Goal: Transaction & Acquisition: Purchase product/service

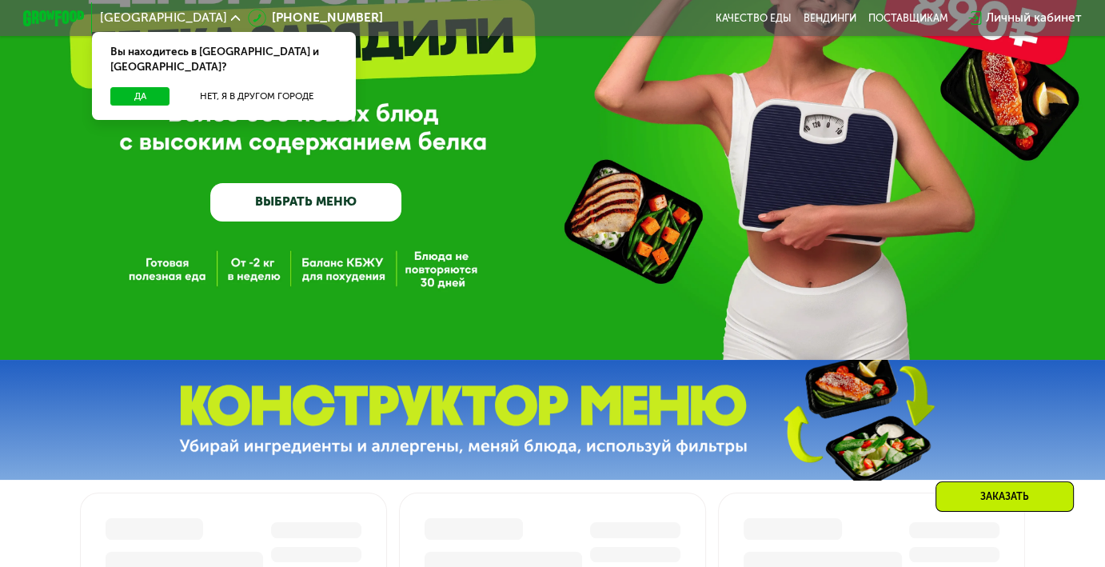
scroll to position [80, 0]
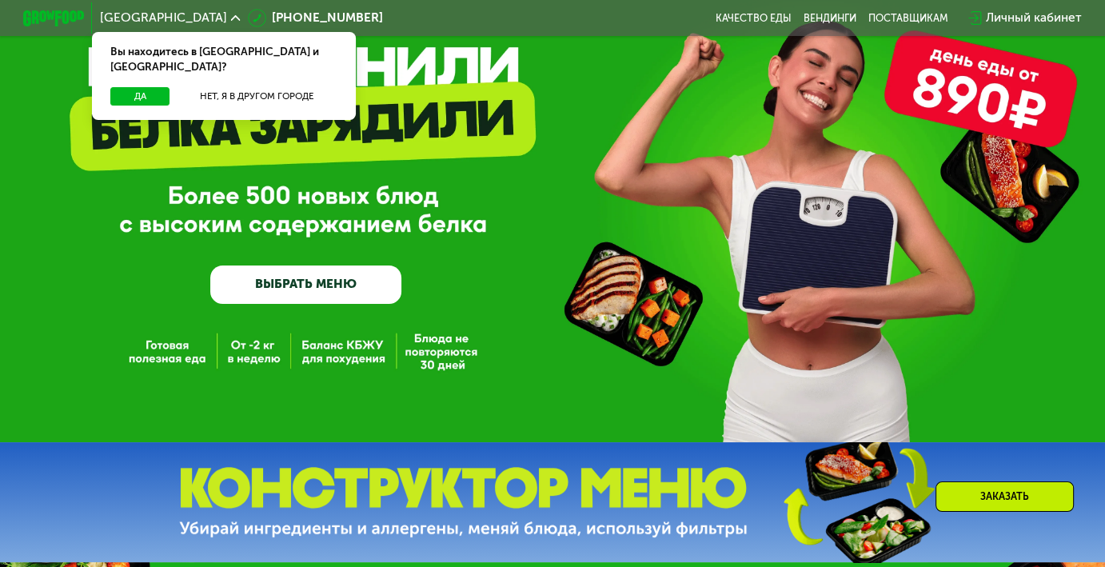
click at [320, 281] on link "ВЫБРАТЬ МЕНЮ" at bounding box center [305, 285] width 191 height 38
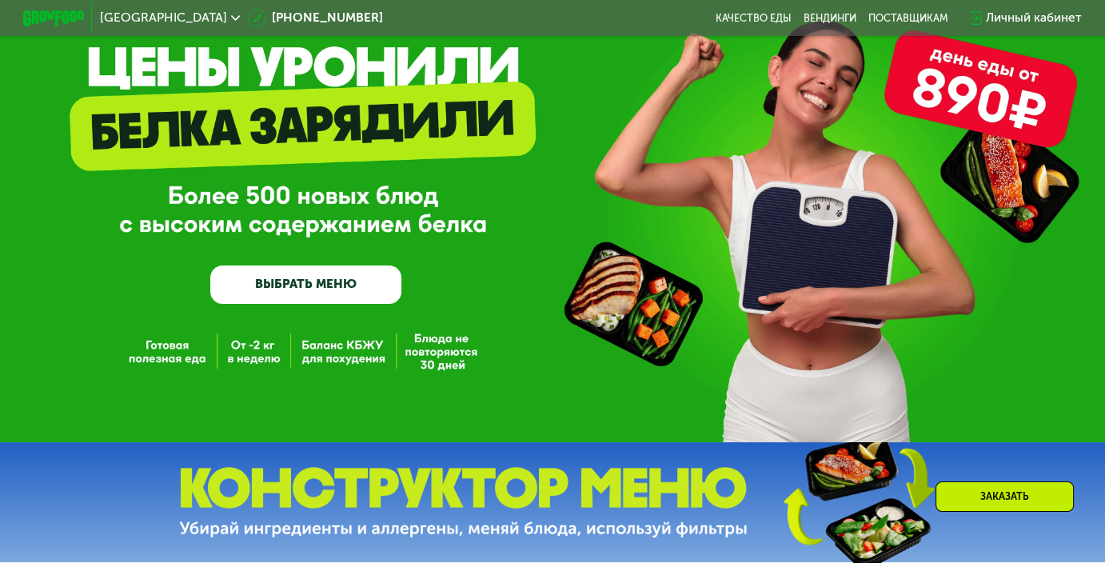
drag, startPoint x: 924, startPoint y: 89, endPoint x: 957, endPoint y: 125, distance: 49.2
click at [1025, 103] on div "GrowFood — доставка правильного питания ВЫБРАТЬ МЕНЮ" at bounding box center [552, 181] width 1105 height 522
click at [346, 281] on link "ВЫБРАТЬ МЕНЮ" at bounding box center [305, 285] width 191 height 38
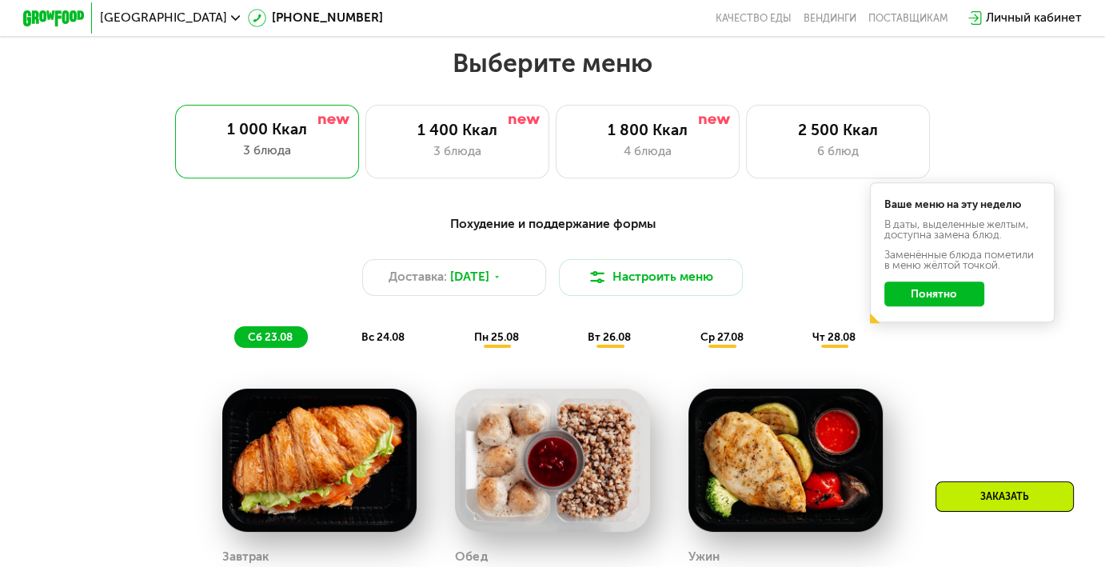
scroll to position [665, 0]
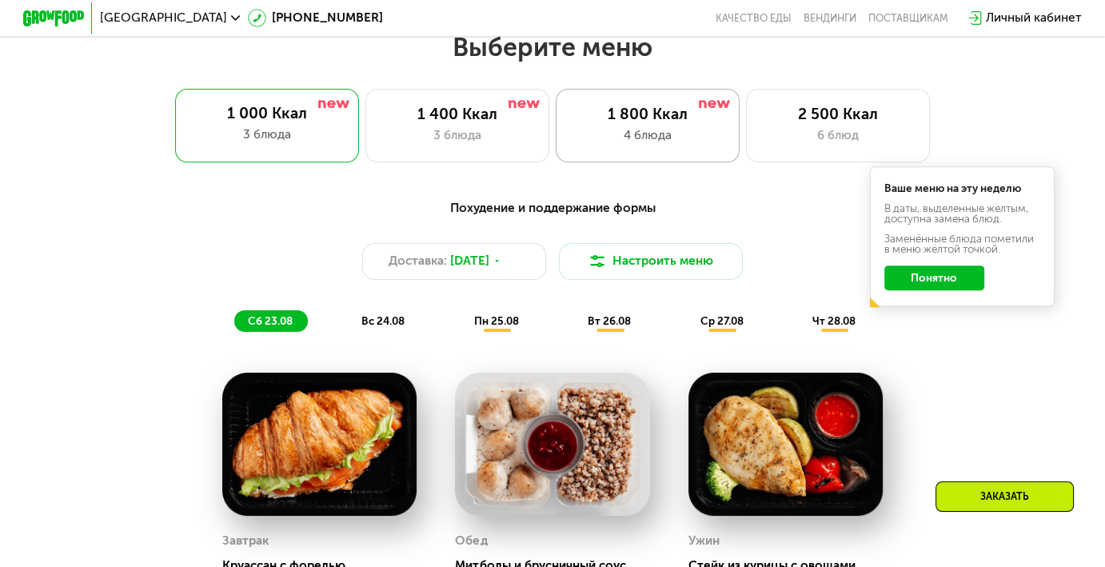
click at [646, 141] on div "4 блюда" at bounding box center [648, 135] width 152 height 18
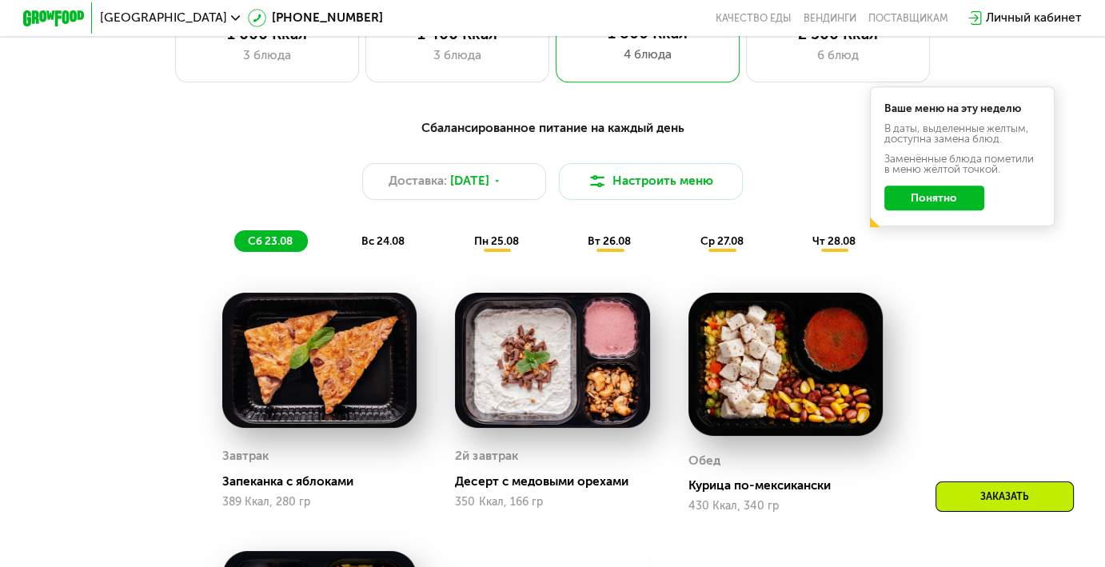
scroll to position [1145, 0]
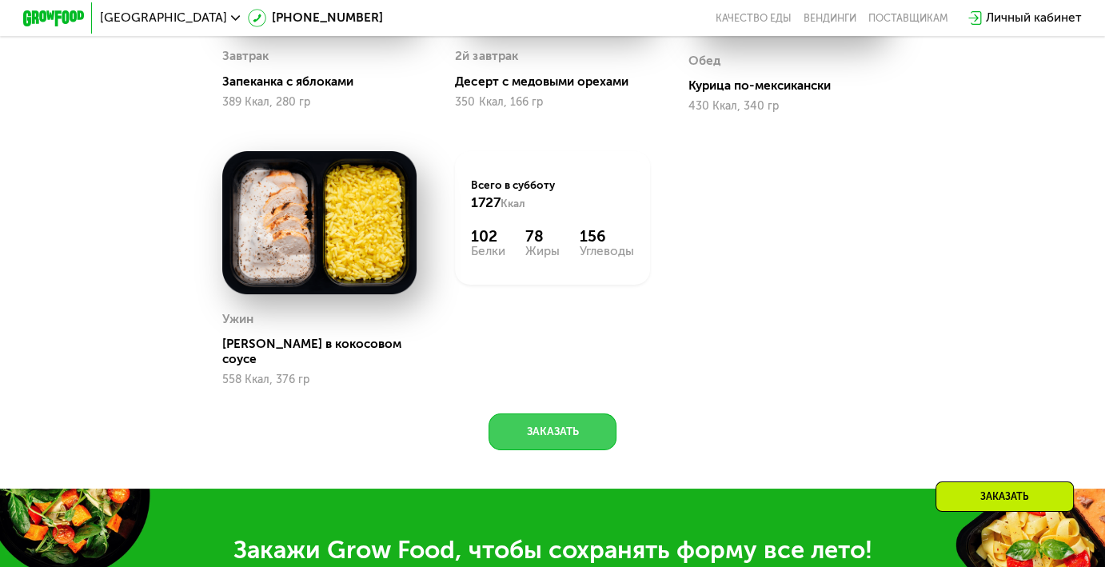
click at [560, 436] on button "Заказать" at bounding box center [552, 432] width 127 height 37
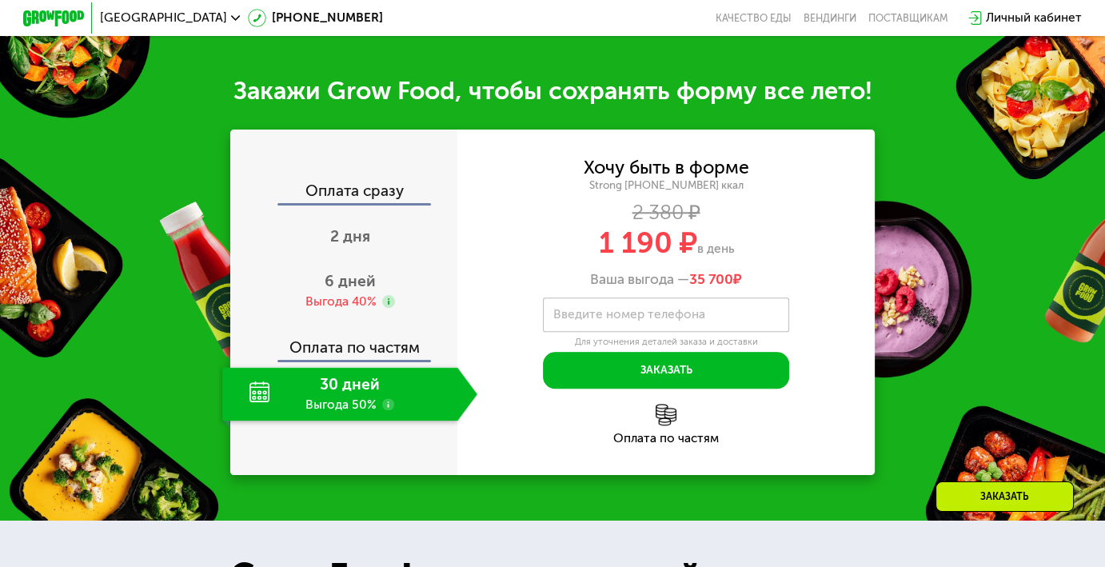
scroll to position [1633, 0]
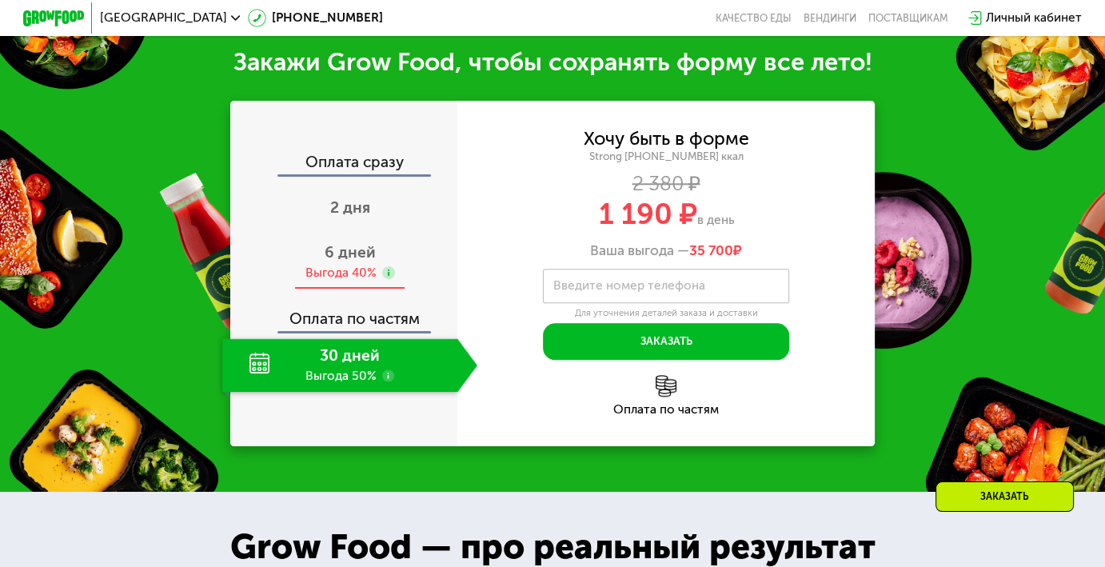
click at [362, 265] on div "6 дней Выгода 40%" at bounding box center [349, 263] width 255 height 54
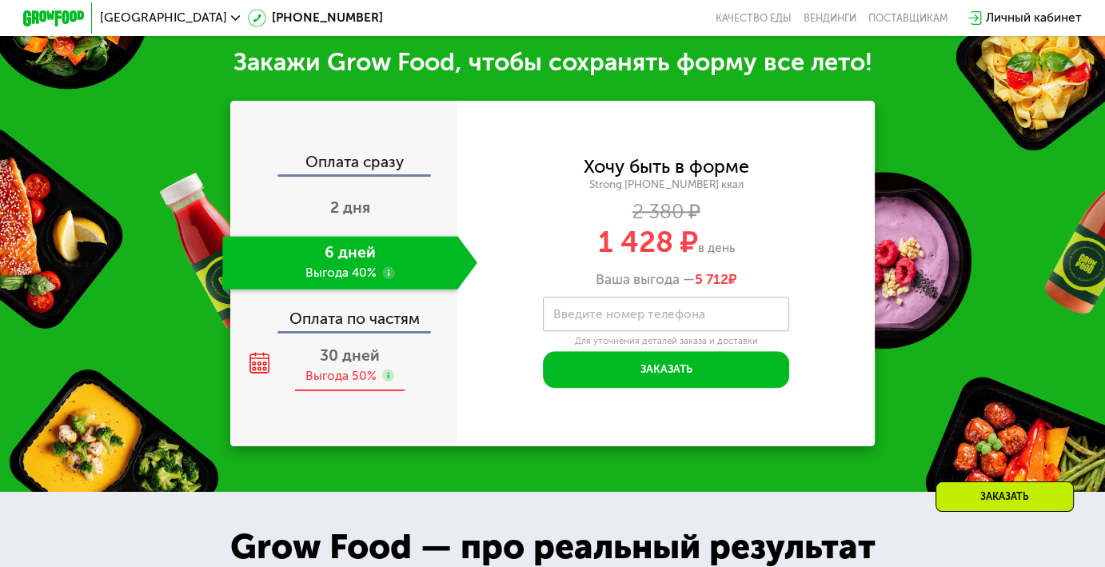
click at [374, 368] on div "30 дней Выгода 50%" at bounding box center [349, 365] width 255 height 54
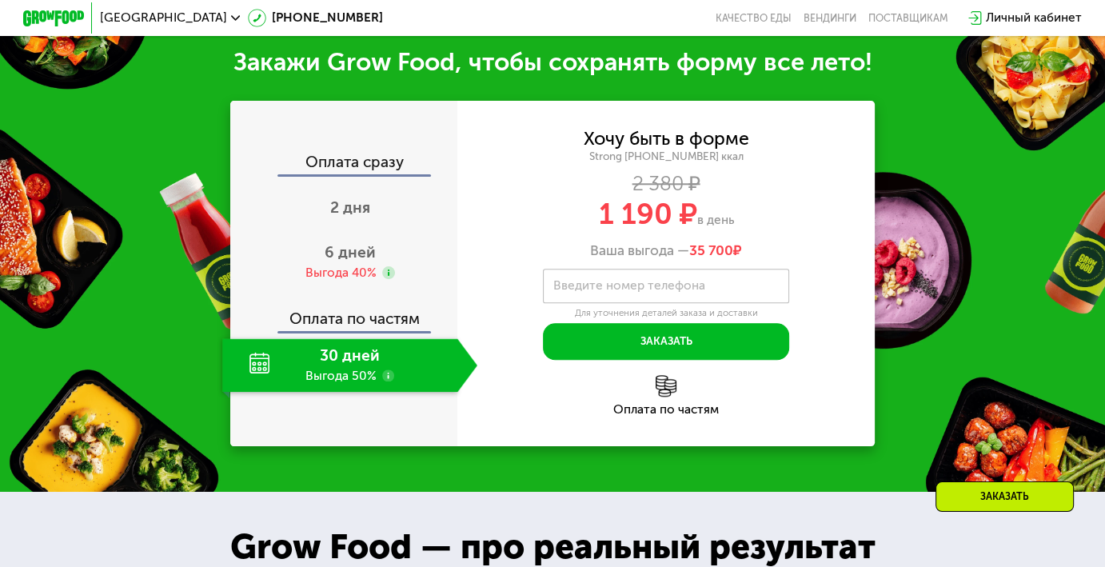
drag, startPoint x: 600, startPoint y: 214, endPoint x: 765, endPoint y: 213, distance: 165.6
click at [765, 213] on div "1 190 ₽ в день" at bounding box center [667, 214] width 418 height 29
click at [713, 279] on input "Введите номер телефона" at bounding box center [666, 286] width 246 height 34
click at [416, 269] on div "6 дней Выгода 40%" at bounding box center [349, 263] width 255 height 54
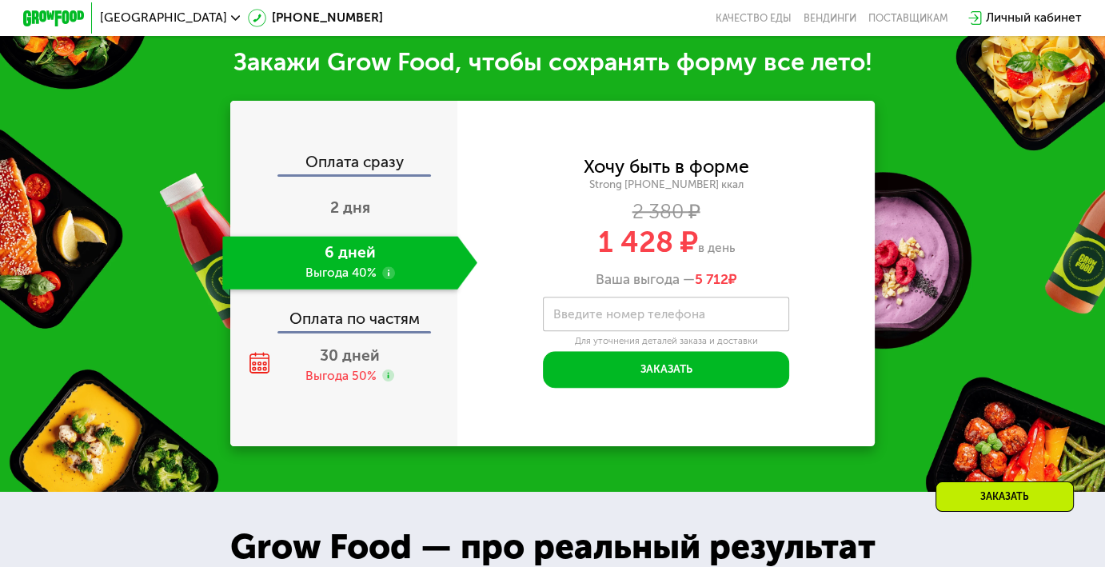
click at [383, 212] on div "2 дня" at bounding box center [349, 209] width 255 height 54
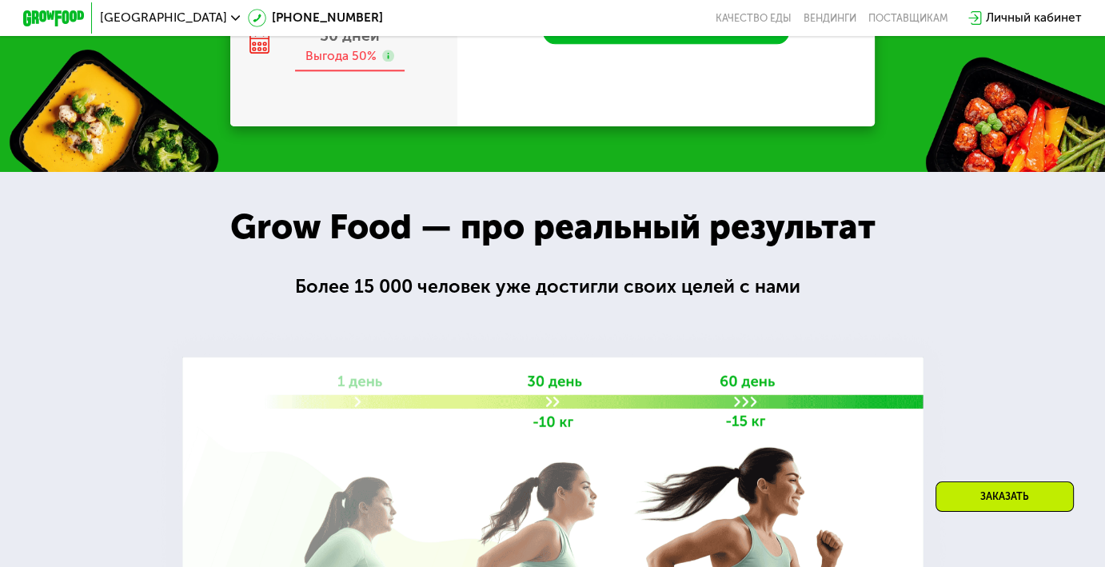
scroll to position [1704, 0]
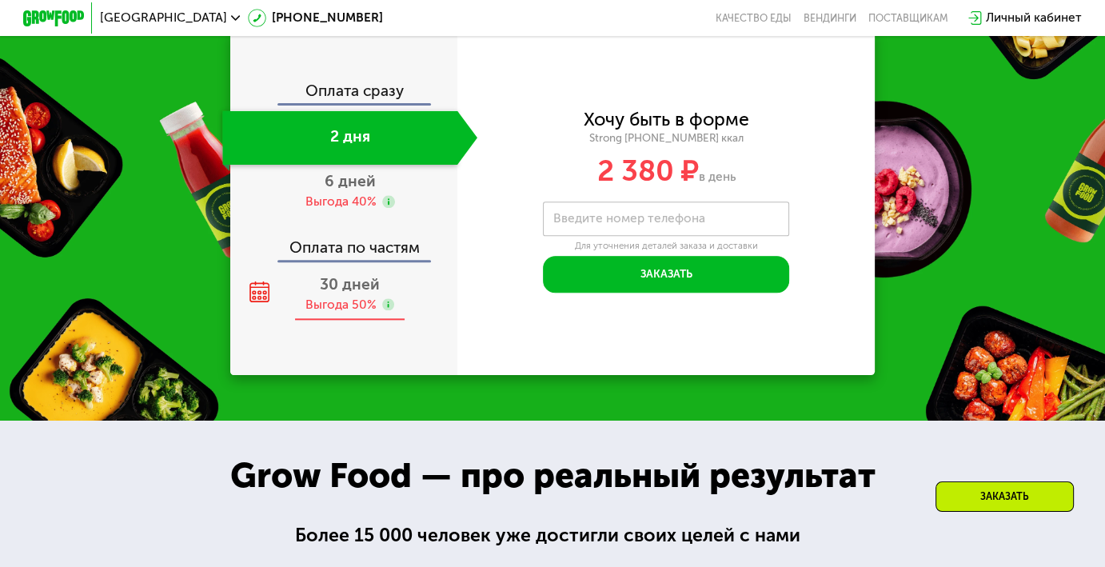
click at [400, 304] on div "30 дней Выгода 50%" at bounding box center [349, 294] width 255 height 54
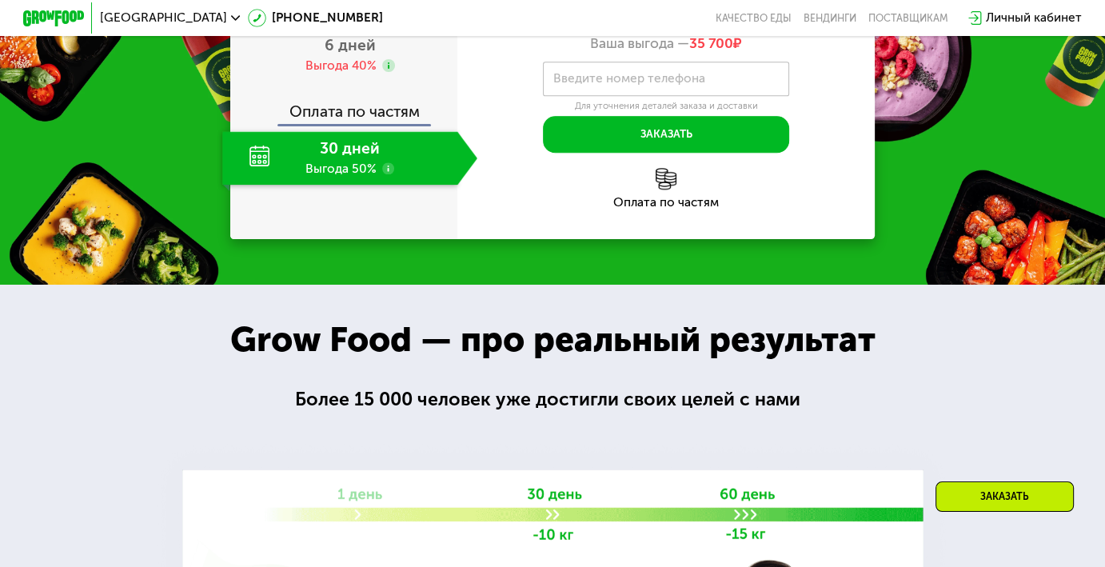
scroll to position [1680, 0]
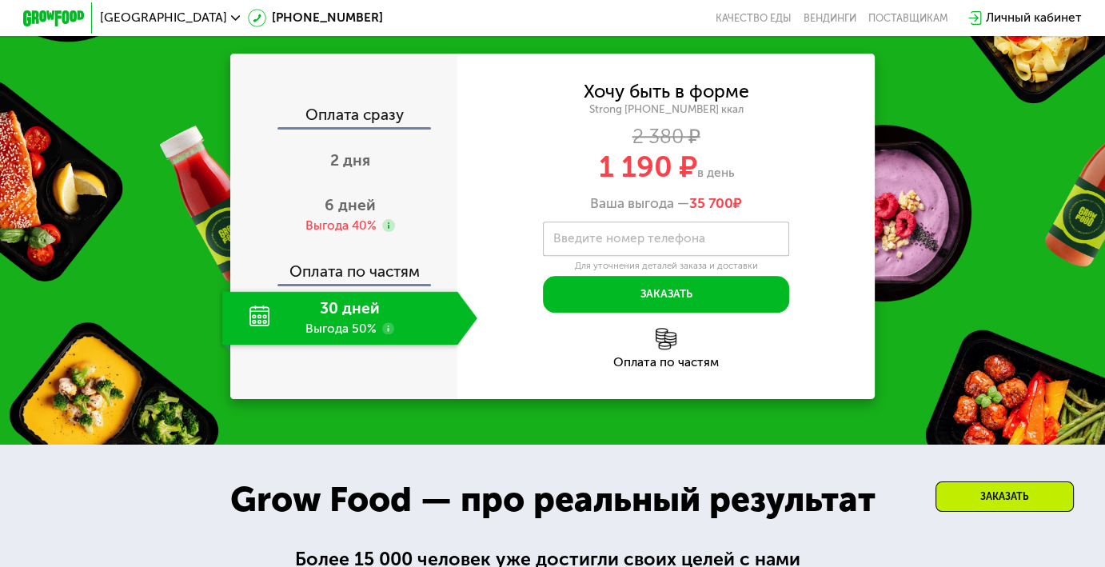
drag, startPoint x: 695, startPoint y: 208, endPoint x: 771, endPoint y: 210, distance: 76.0
click at [771, 210] on div "Ваша выгода — 35 700 ₽" at bounding box center [667, 203] width 418 height 17
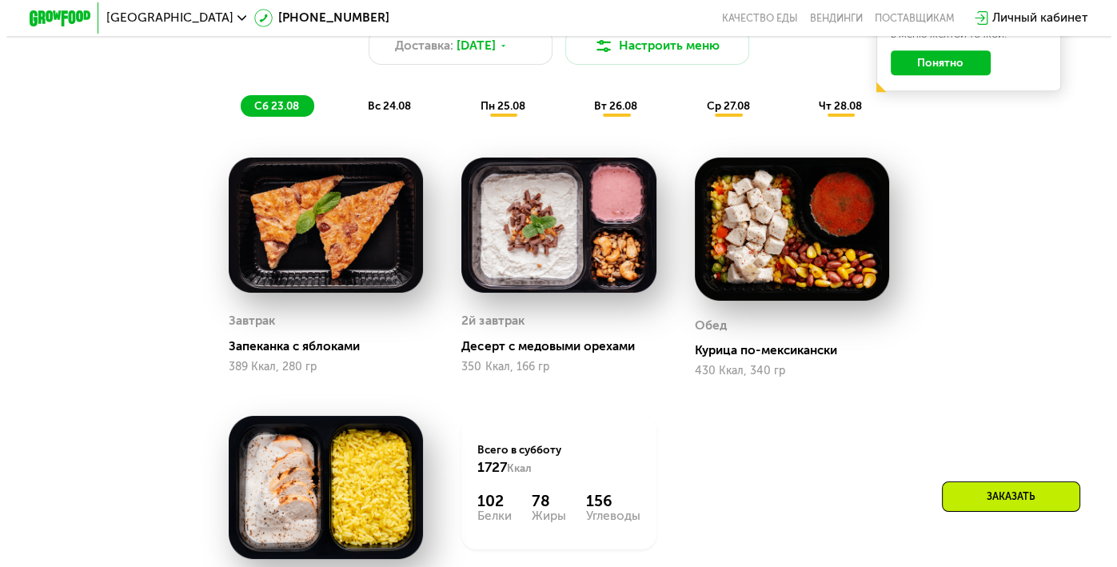
scroll to position [800, 0]
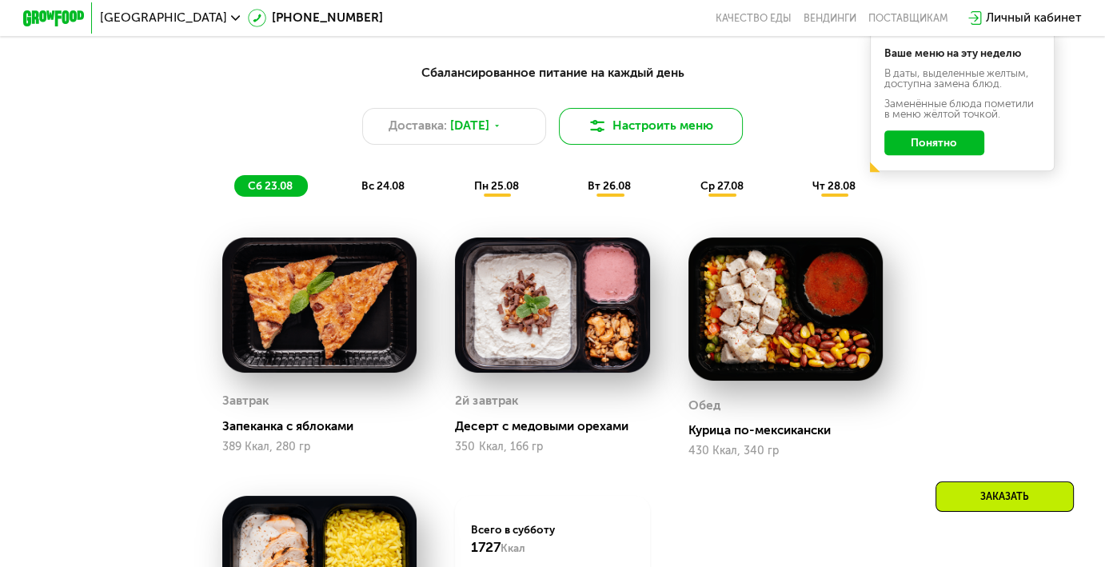
click at [694, 137] on button "Настроить меню" at bounding box center [651, 126] width 184 height 37
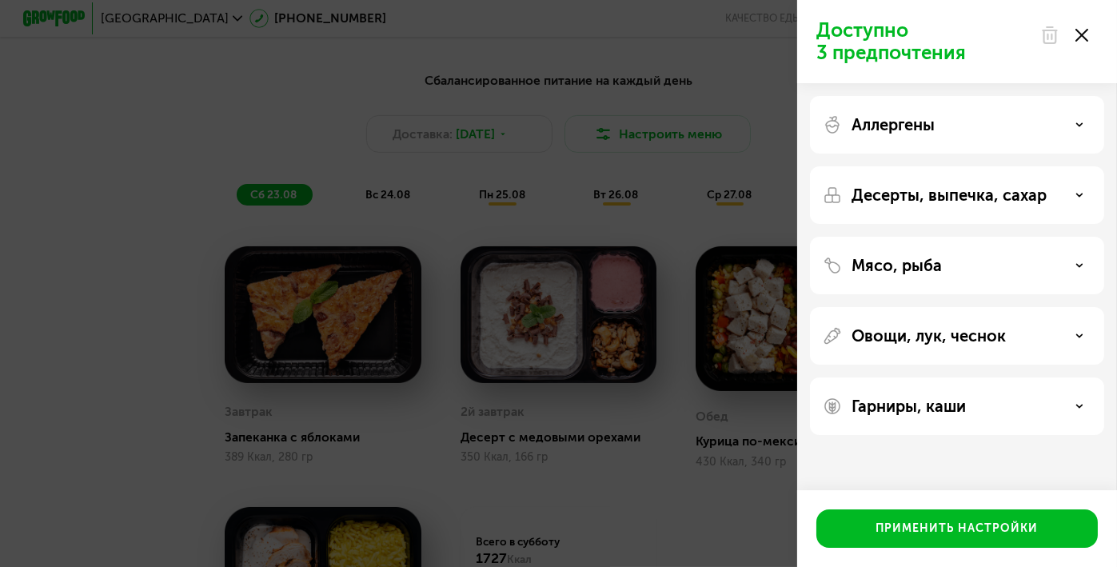
click at [1051, 166] on div "Аллергены" at bounding box center [957, 195] width 294 height 58
click at [1029, 125] on div "Аллергены" at bounding box center [957, 124] width 269 height 19
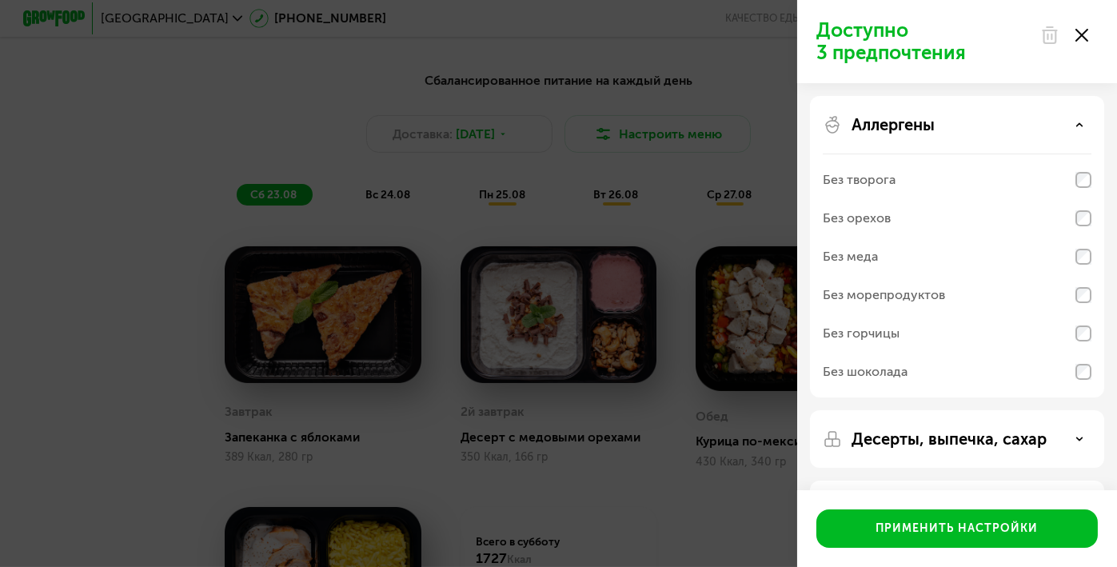
click at [1082, 238] on div "Без орехов" at bounding box center [957, 257] width 269 height 38
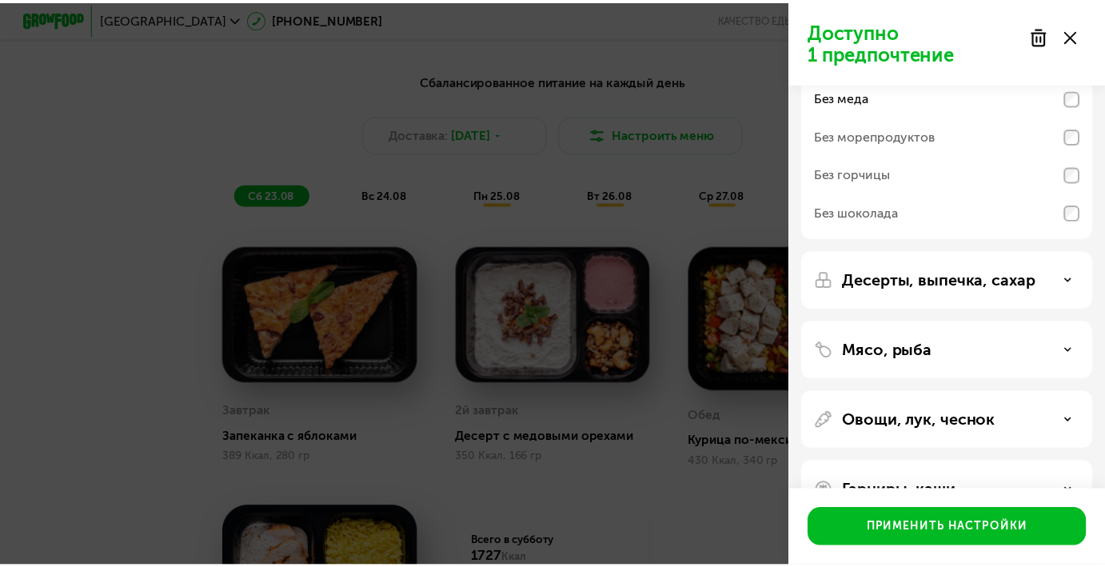
scroll to position [160, 0]
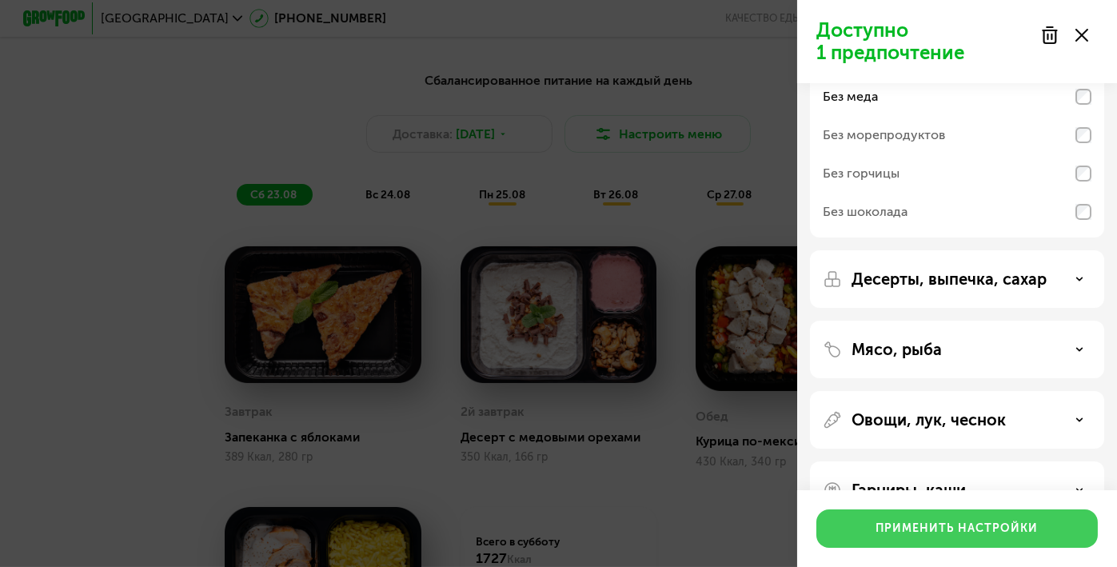
click at [990, 532] on div "Применить настройки" at bounding box center [958, 529] width 162 height 16
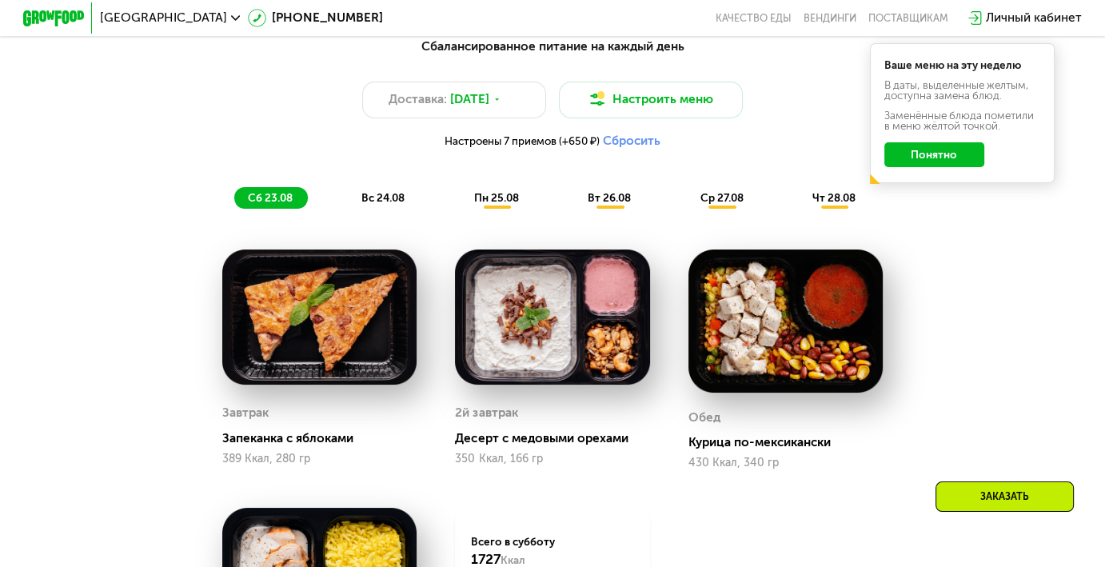
scroll to position [800, 0]
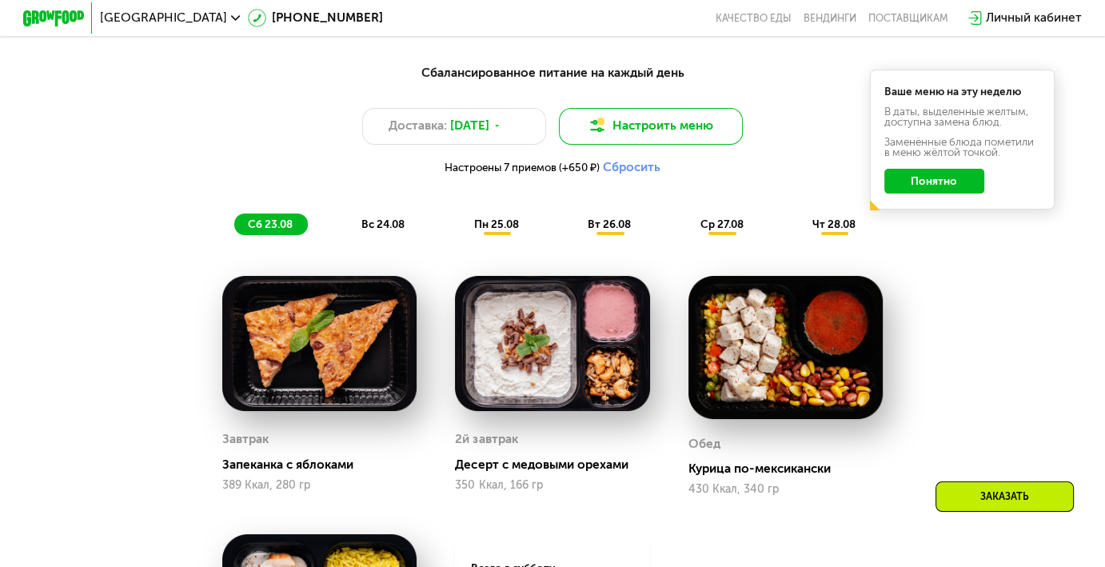
click at [662, 128] on button "Настроить меню" at bounding box center [651, 126] width 184 height 37
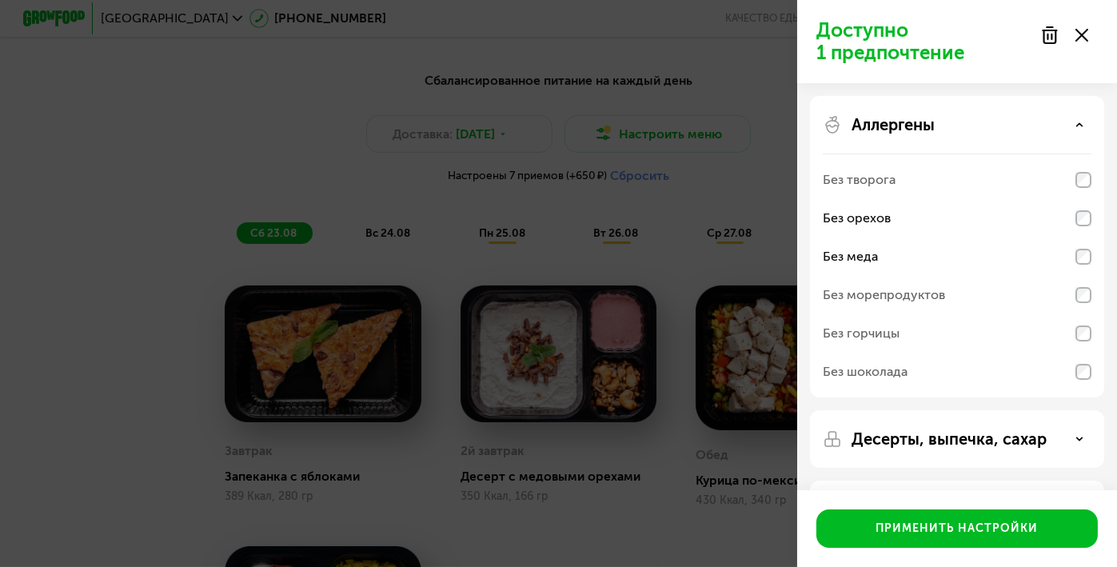
click at [1079, 29] on icon at bounding box center [1082, 35] width 13 height 13
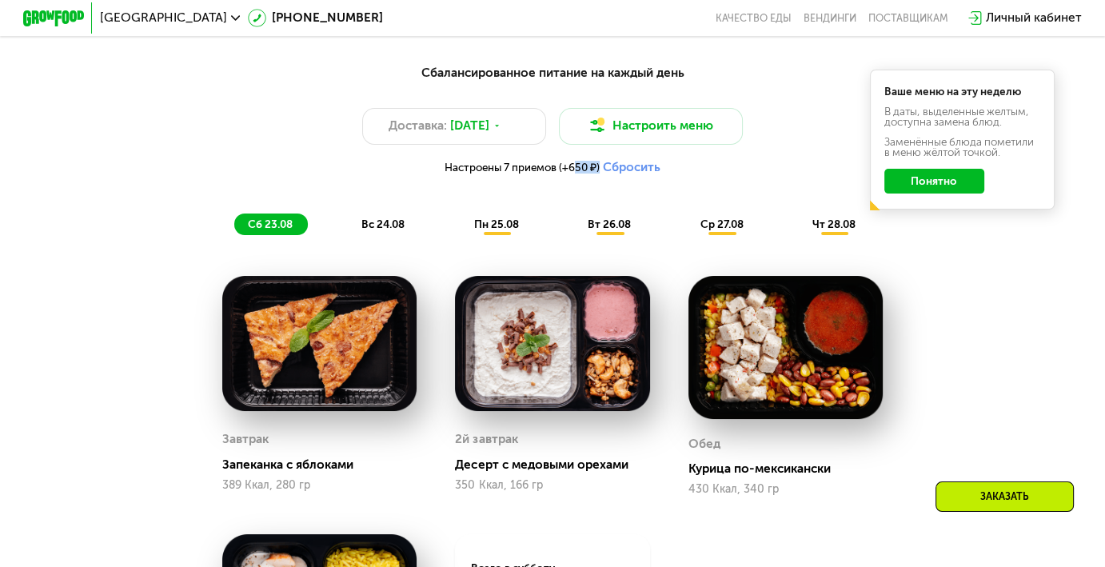
drag, startPoint x: 570, startPoint y: 174, endPoint x: 599, endPoint y: 174, distance: 28.8
click at [599, 173] on span "Настроены 7 приемов (+650 ₽)" at bounding box center [522, 167] width 155 height 10
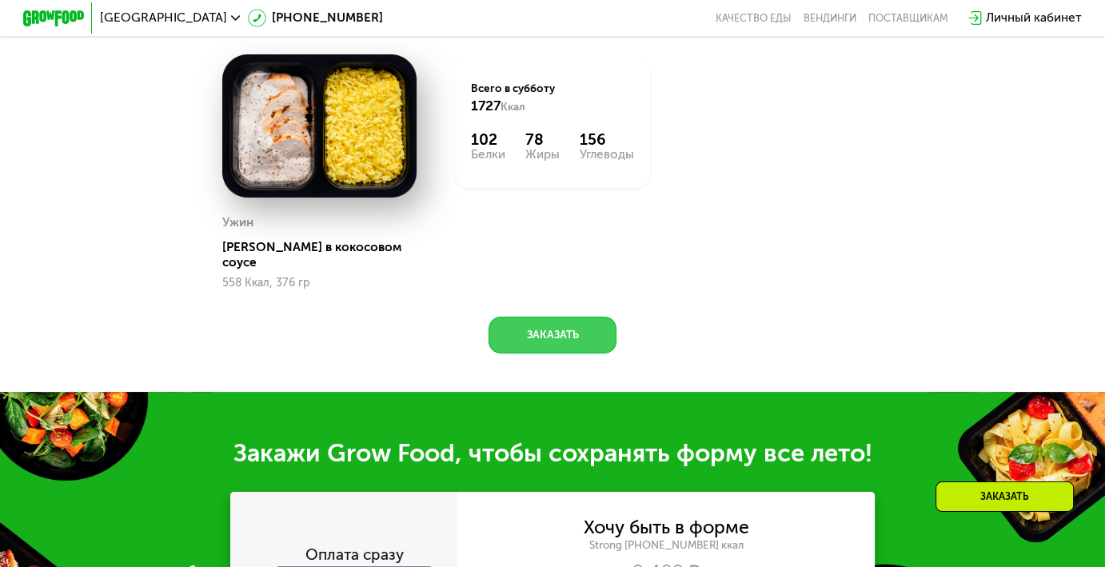
click at [595, 330] on button "Заказать" at bounding box center [552, 335] width 127 height 37
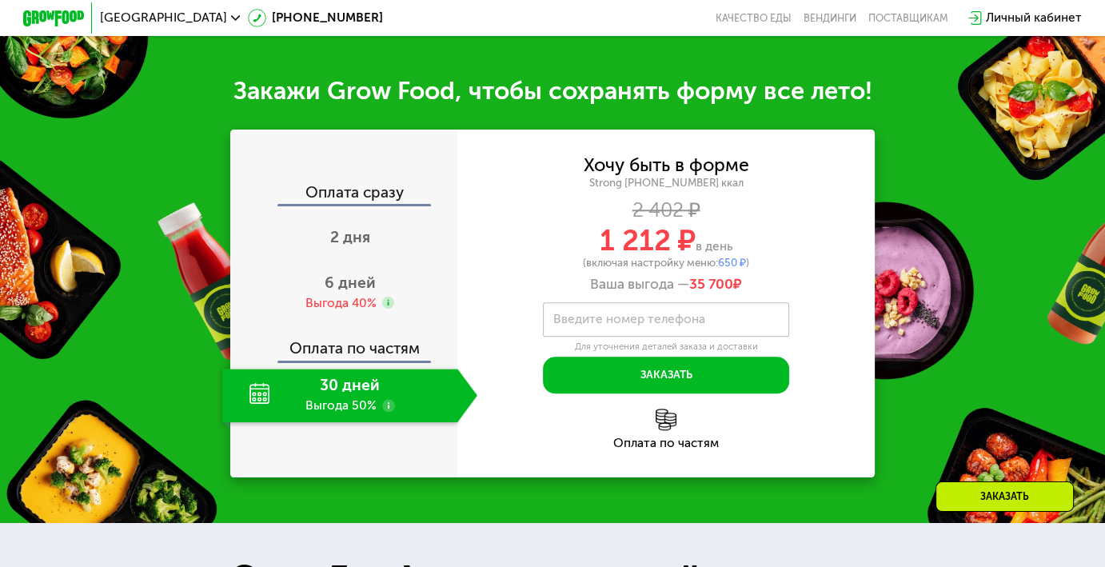
scroll to position [1672, 0]
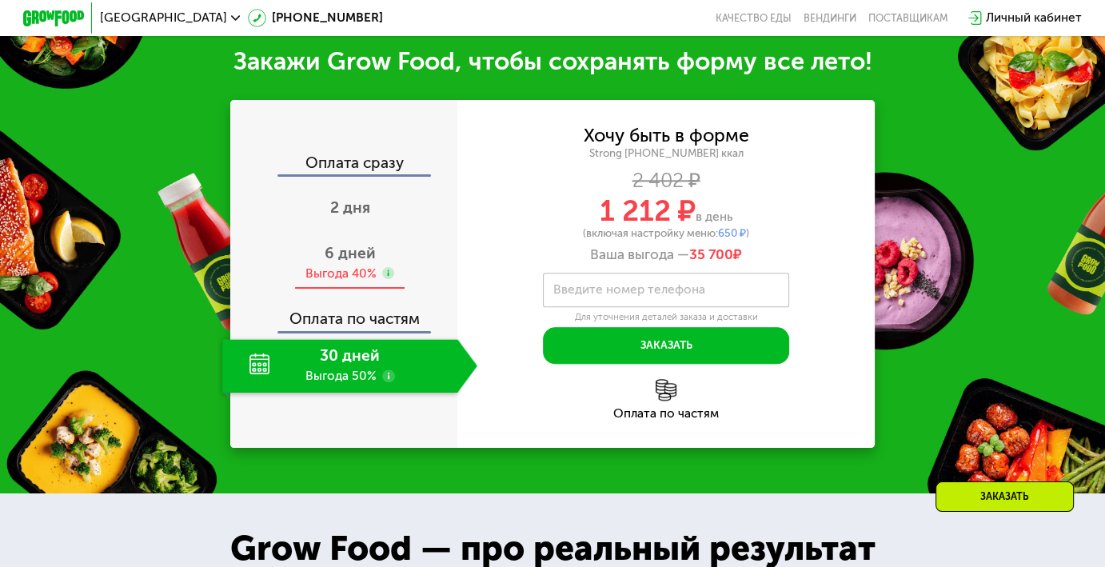
click at [402, 258] on div "6 дней Выгода 40%" at bounding box center [349, 263] width 255 height 54
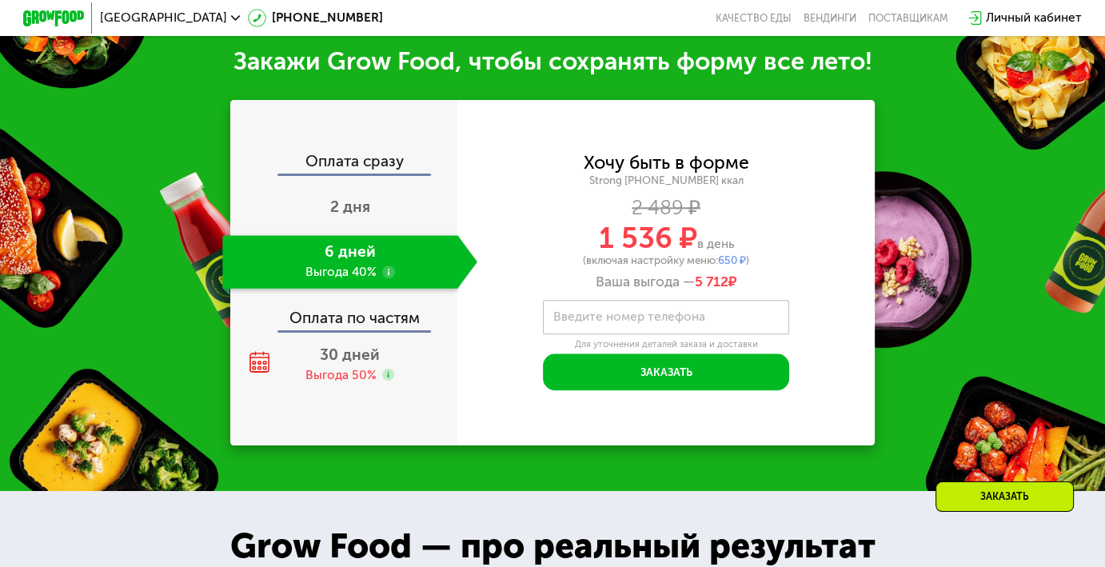
click at [364, 210] on span "2 дня" at bounding box center [350, 207] width 40 height 18
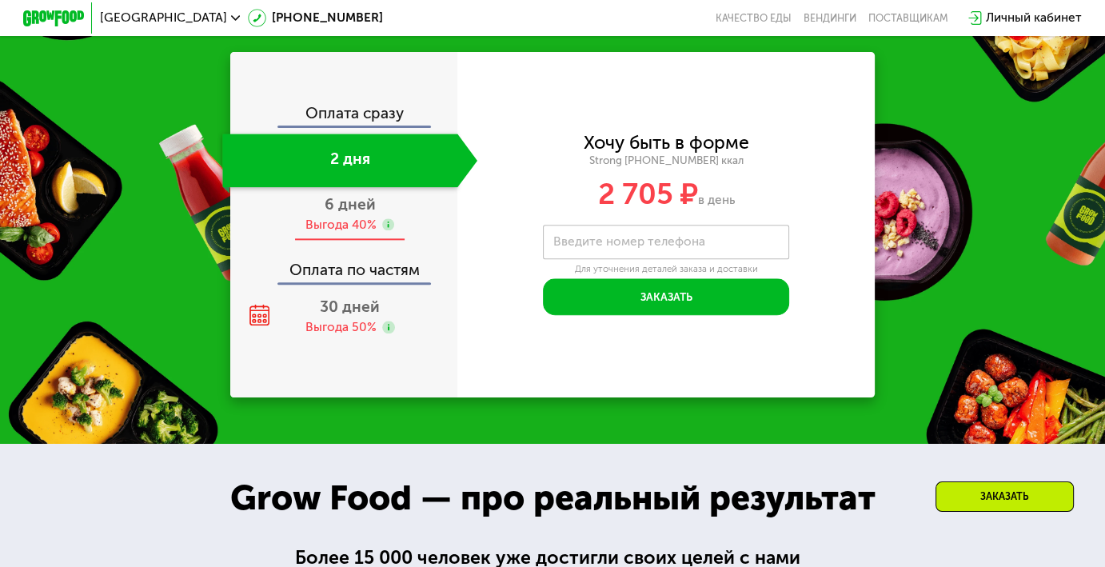
scroll to position [1664, 0]
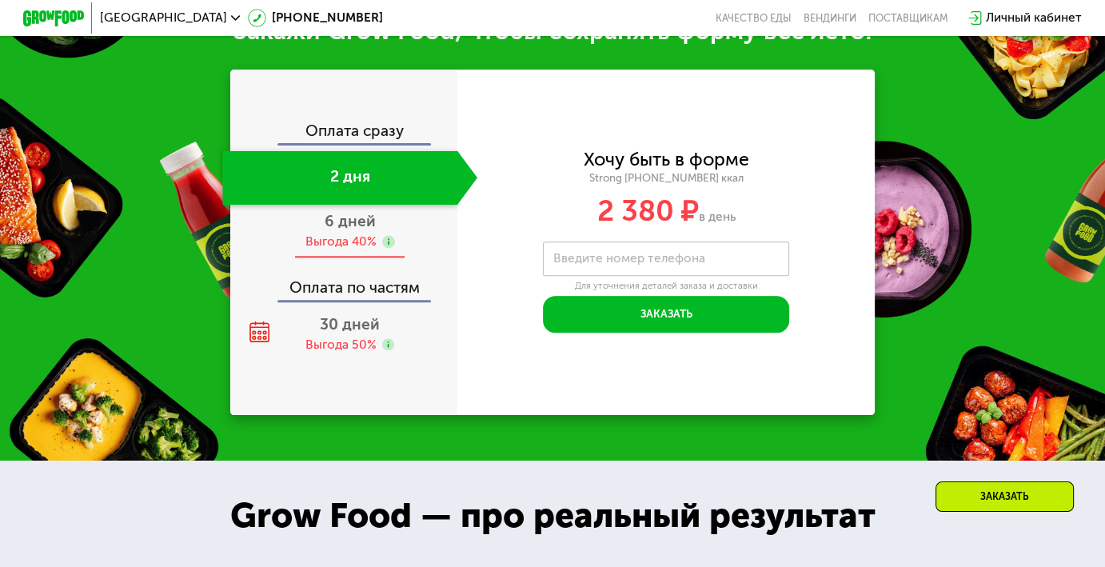
click at [382, 238] on icon at bounding box center [388, 241] width 12 height 12
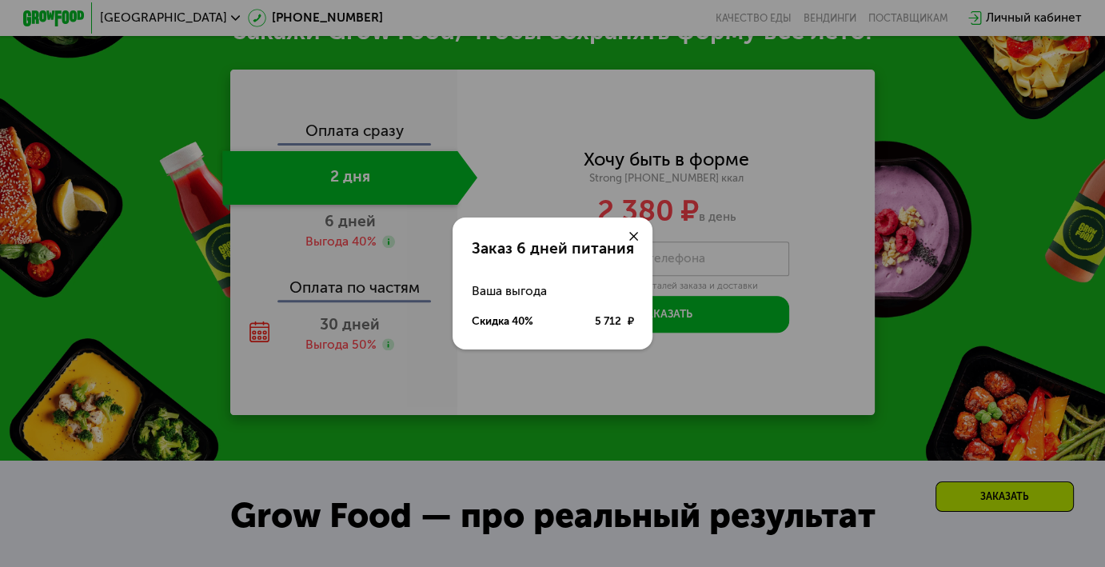
click at [637, 236] on div at bounding box center [633, 236] width 37 height 37
click at [632, 233] on icon at bounding box center [634, 237] width 10 height 10
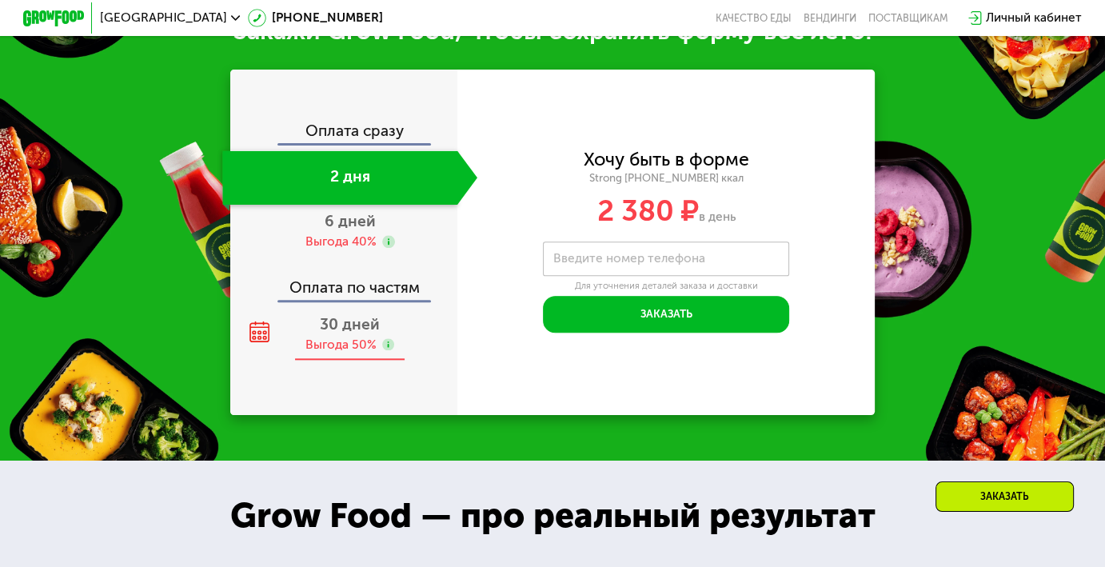
click at [358, 331] on span "30 дней" at bounding box center [350, 324] width 60 height 18
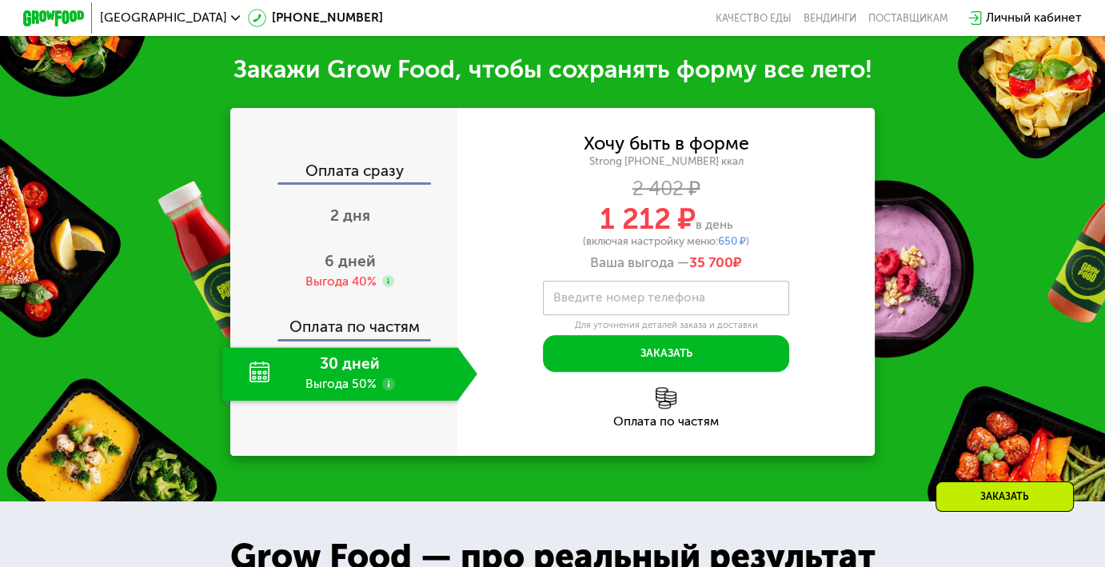
scroll to position [1702, 0]
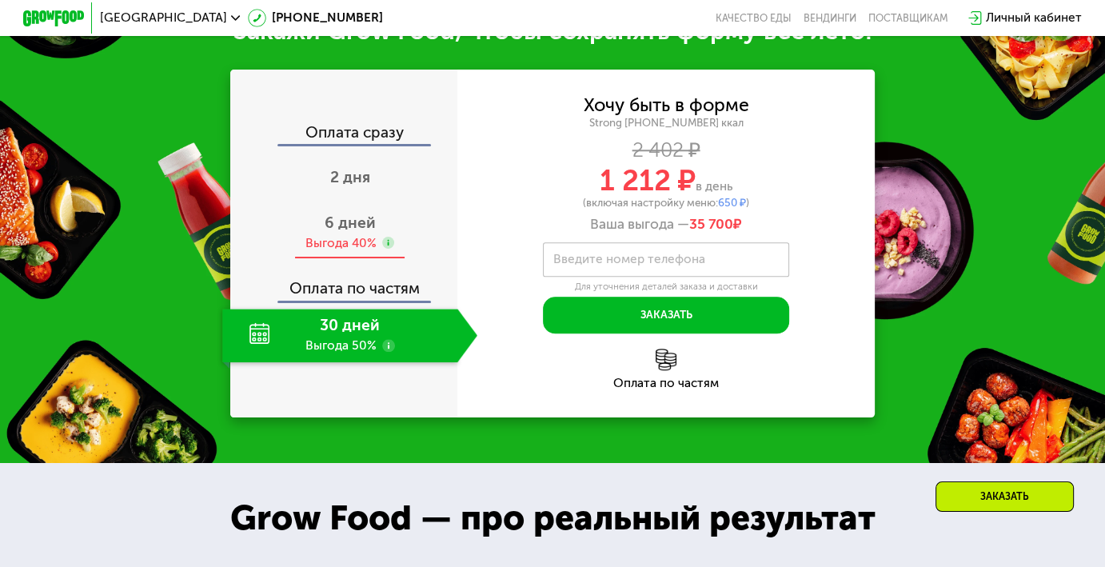
click at [390, 244] on use at bounding box center [388, 243] width 12 height 12
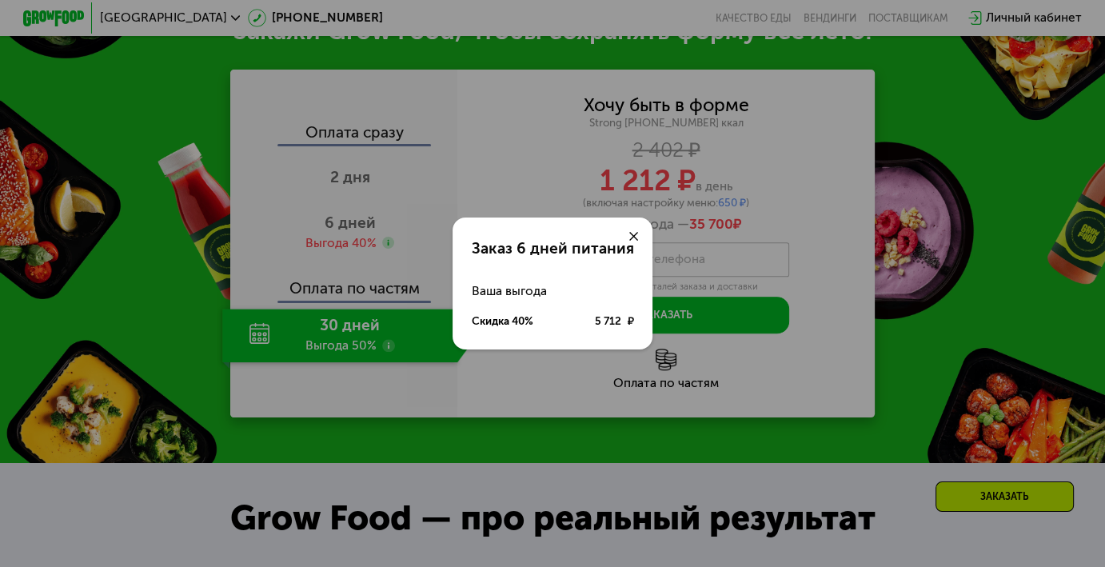
click at [635, 234] on icon at bounding box center [634, 237] width 10 height 10
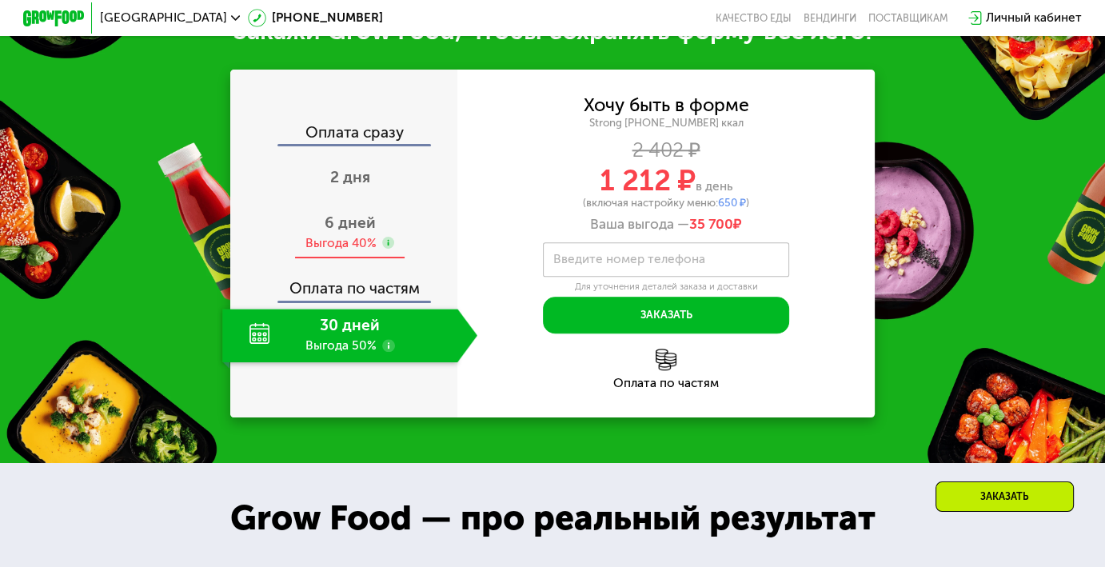
click at [361, 224] on span "6 дней" at bounding box center [350, 223] width 51 height 18
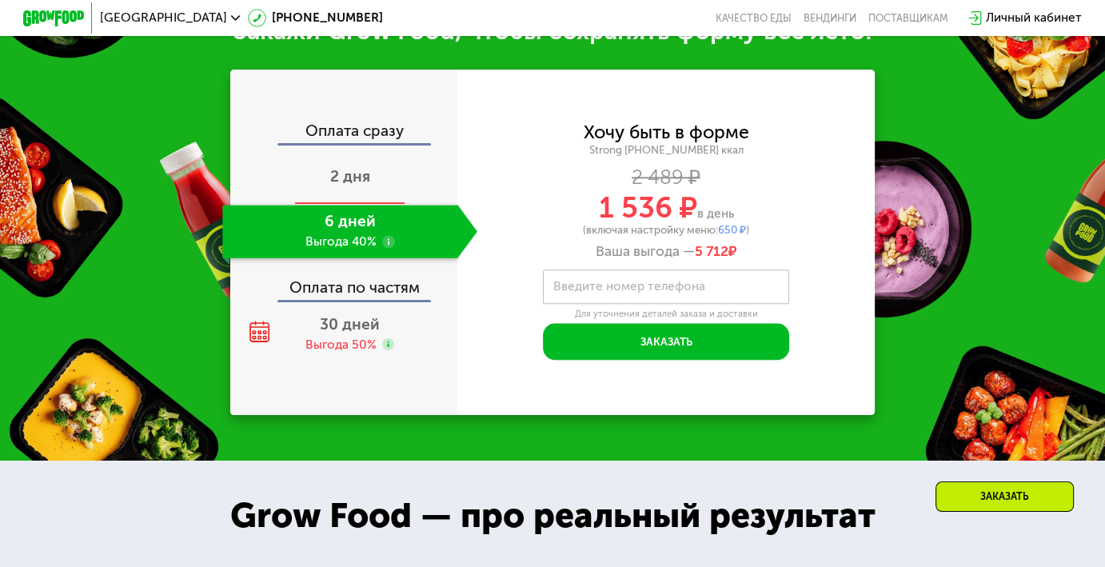
click at [362, 186] on span "2 дня" at bounding box center [350, 176] width 40 height 18
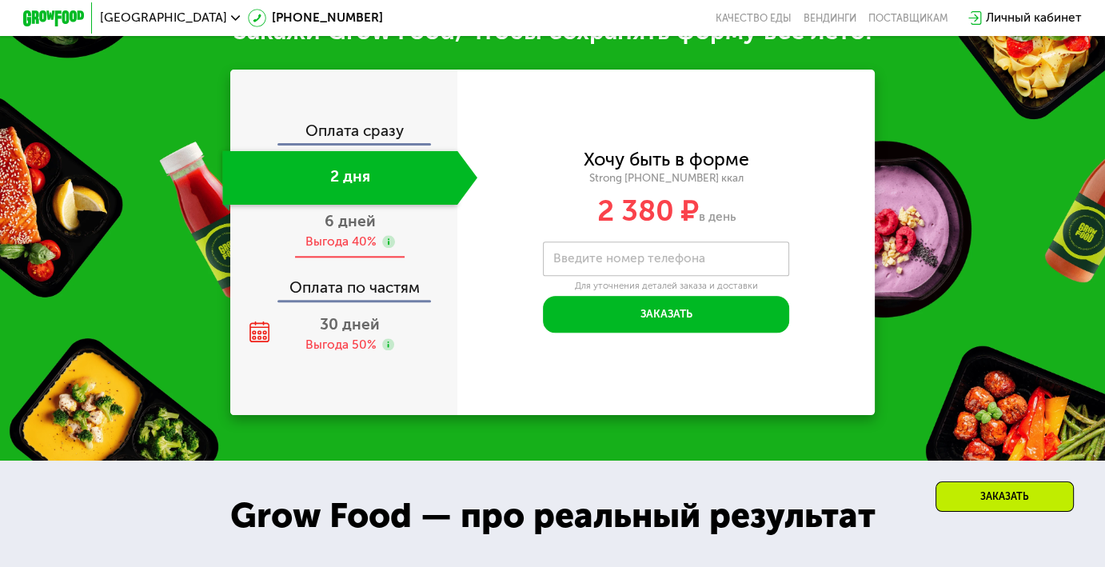
click at [365, 222] on span "6 дней" at bounding box center [350, 221] width 51 height 18
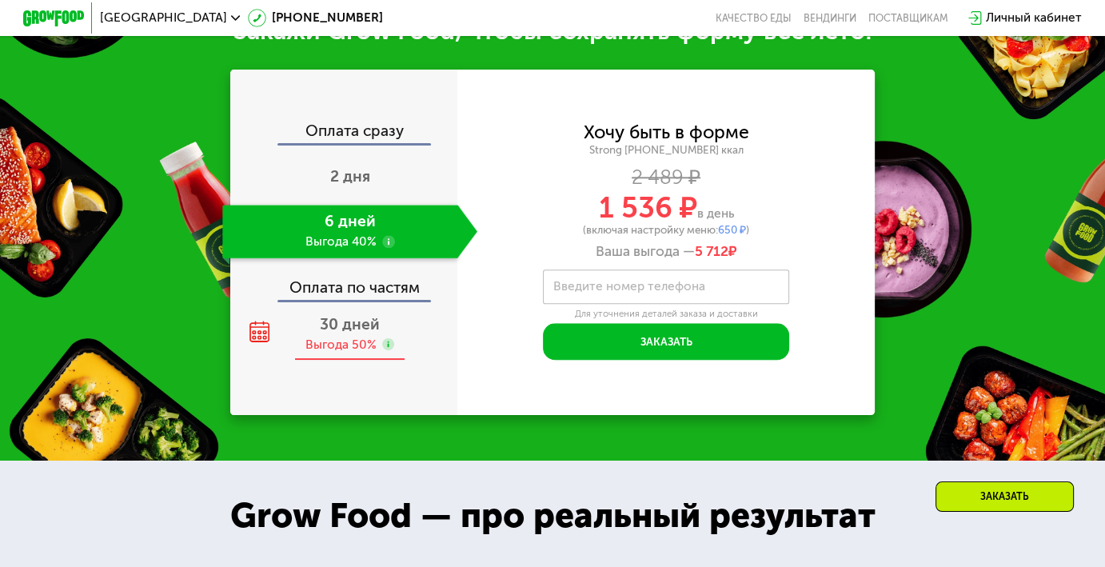
click at [345, 321] on span "30 дней" at bounding box center [350, 324] width 60 height 18
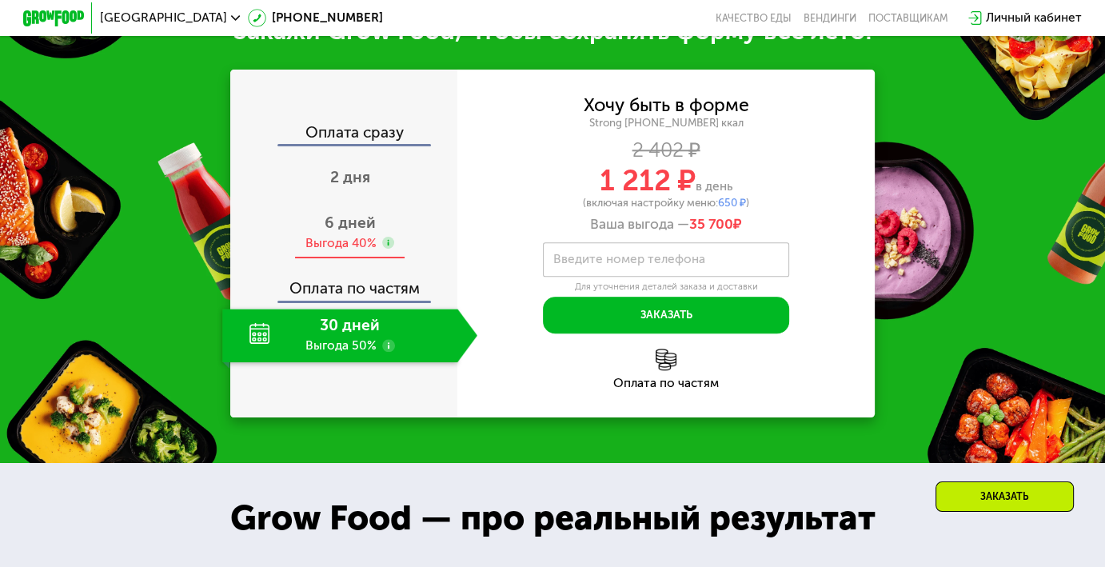
click at [373, 221] on span "6 дней" at bounding box center [350, 223] width 51 height 18
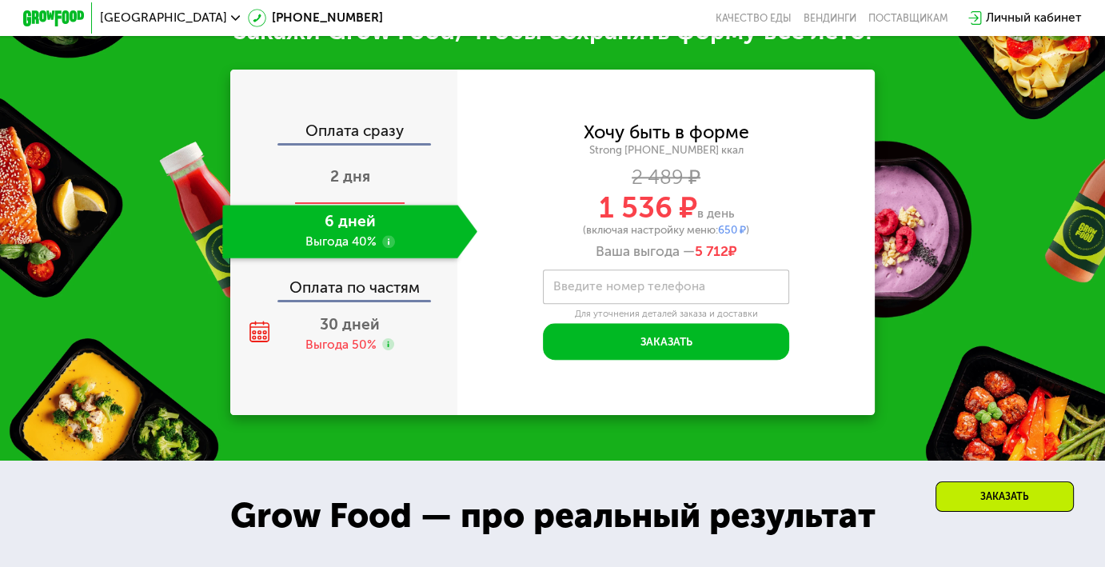
click at [373, 178] on div "2 дня" at bounding box center [349, 177] width 255 height 54
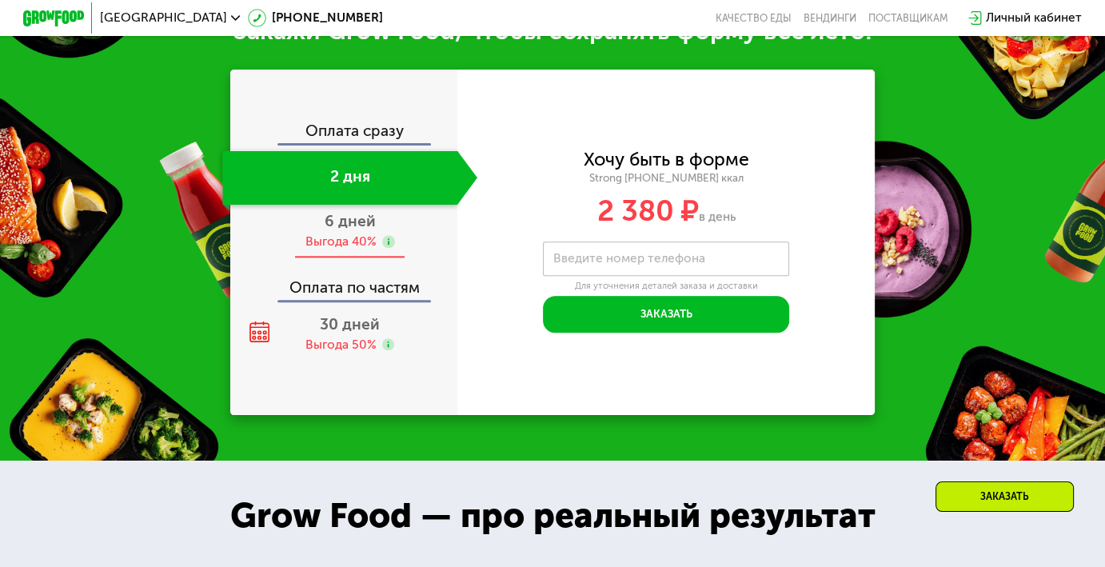
click at [387, 244] on use at bounding box center [388, 241] width 12 height 12
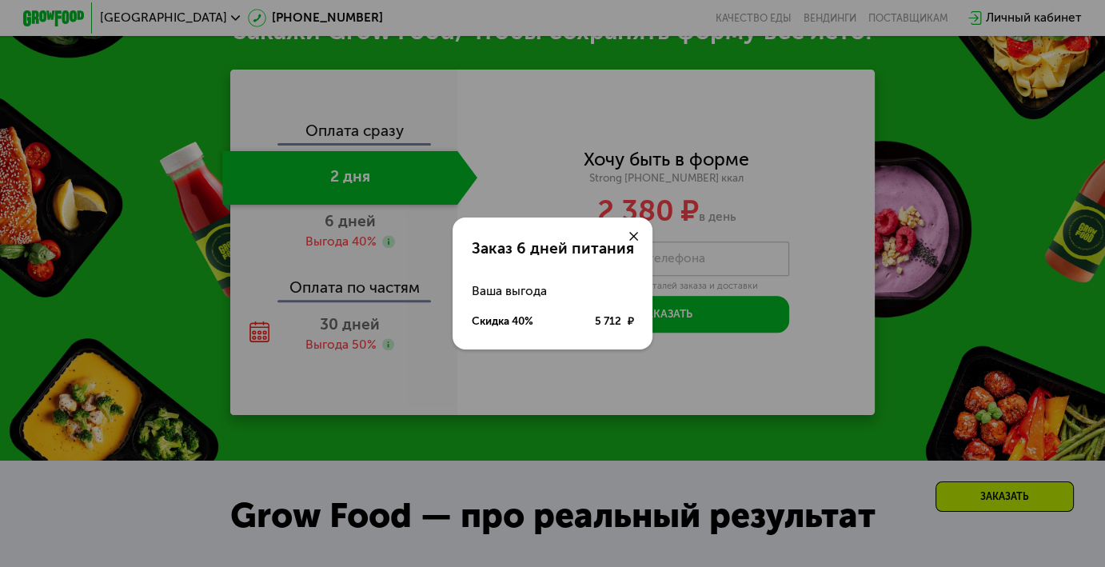
click at [636, 234] on icon at bounding box center [634, 237] width 10 height 10
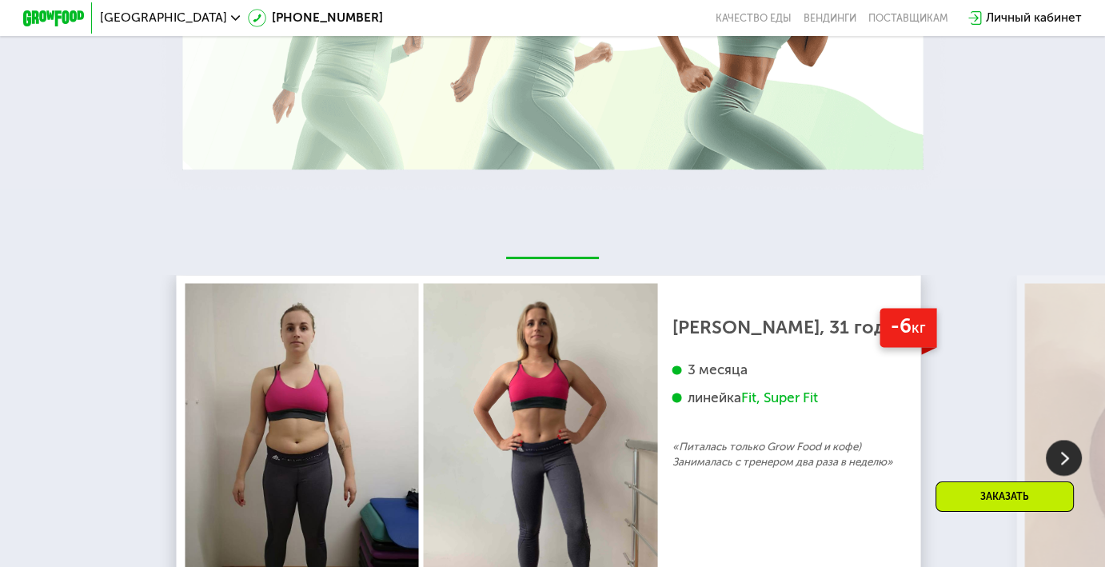
scroll to position [2760, 0]
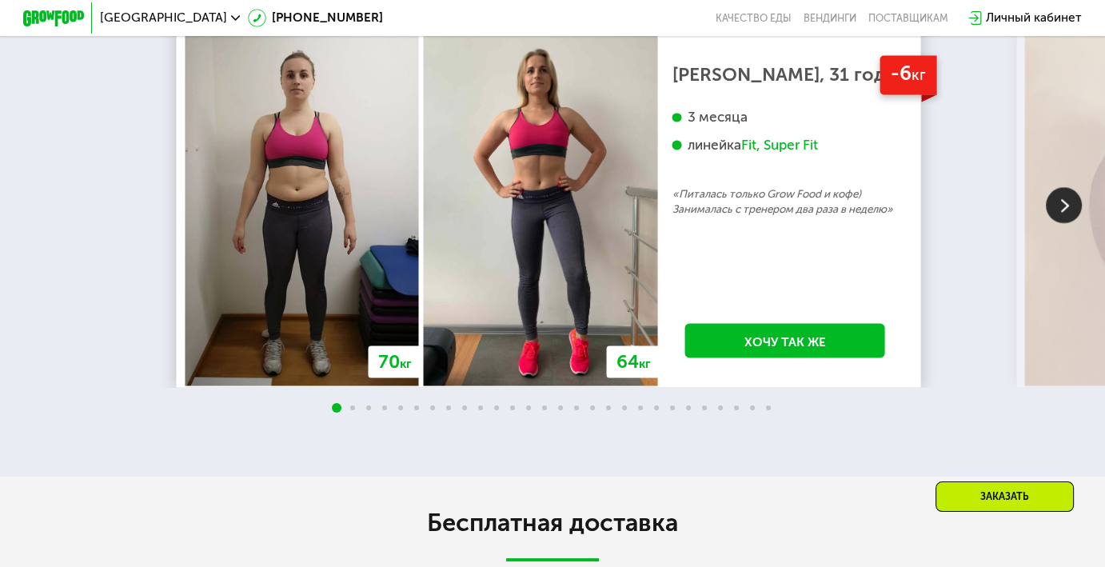
click at [1049, 214] on img at bounding box center [1064, 205] width 36 height 36
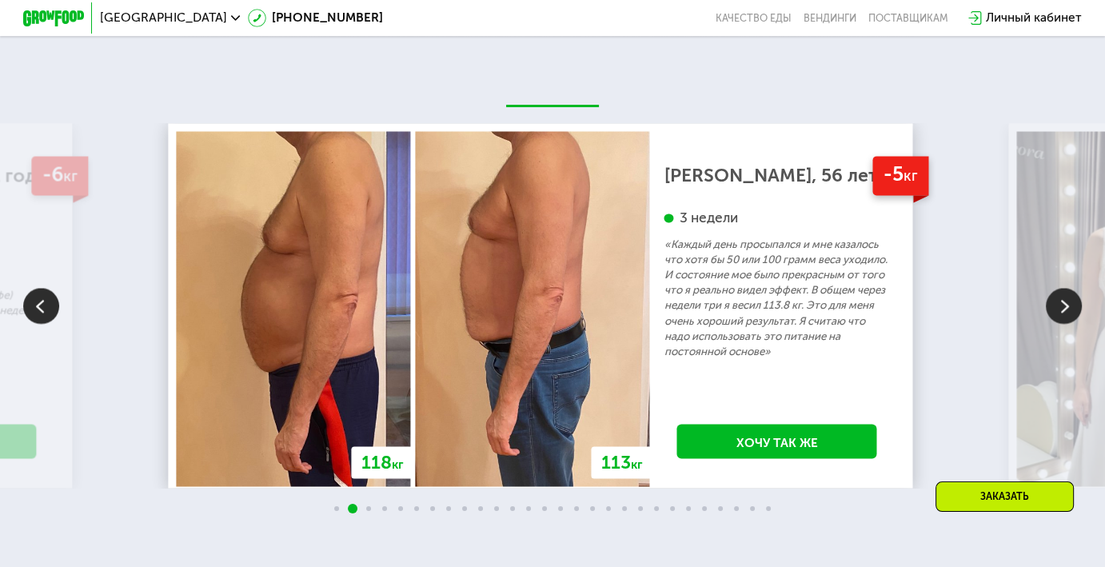
scroll to position [2612, 0]
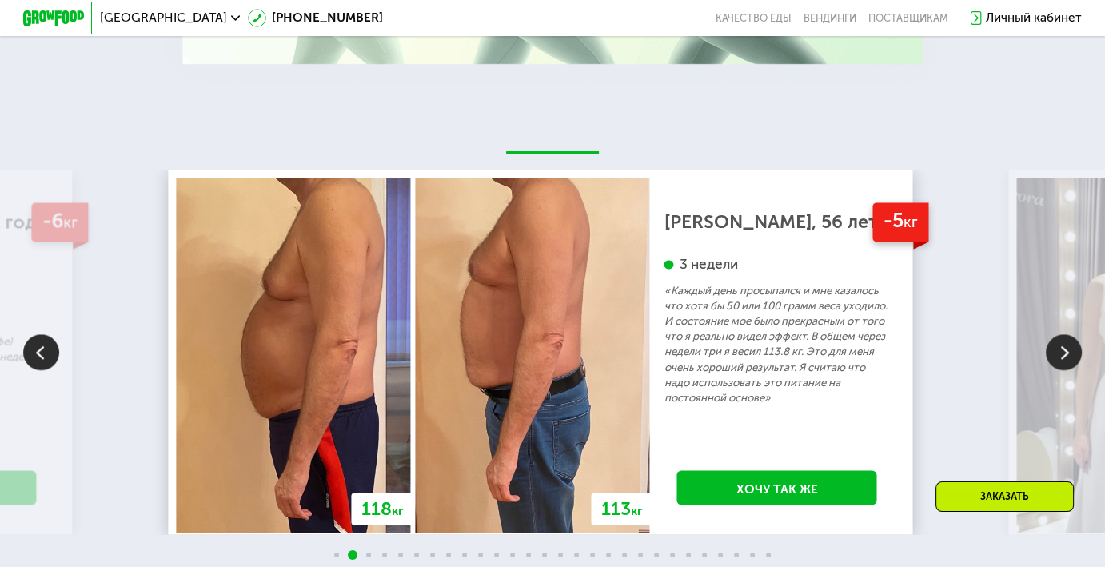
click at [1068, 346] on img at bounding box center [1064, 352] width 36 height 36
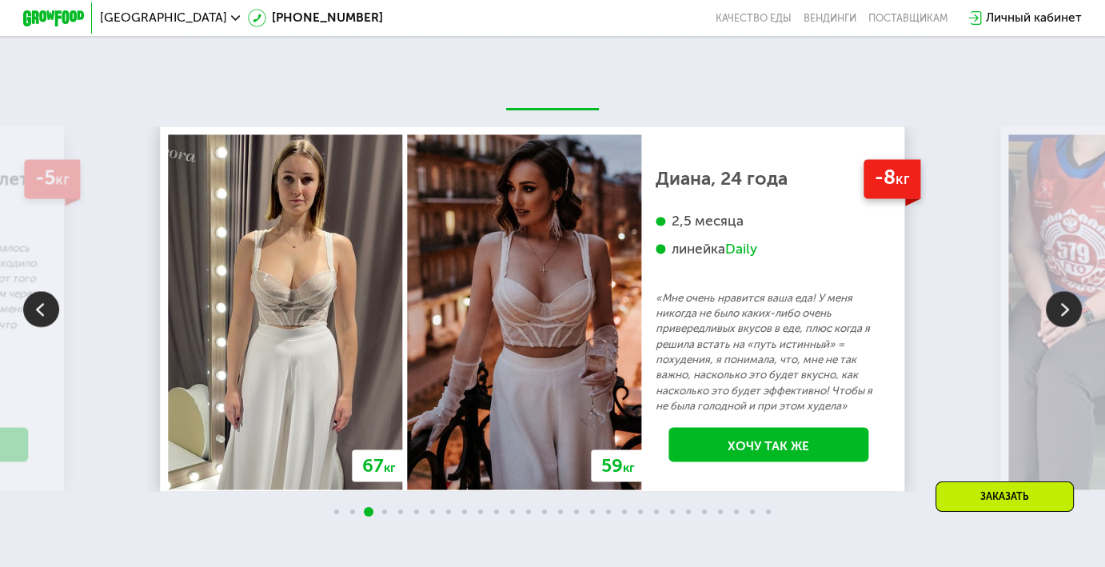
scroll to position [2692, 0]
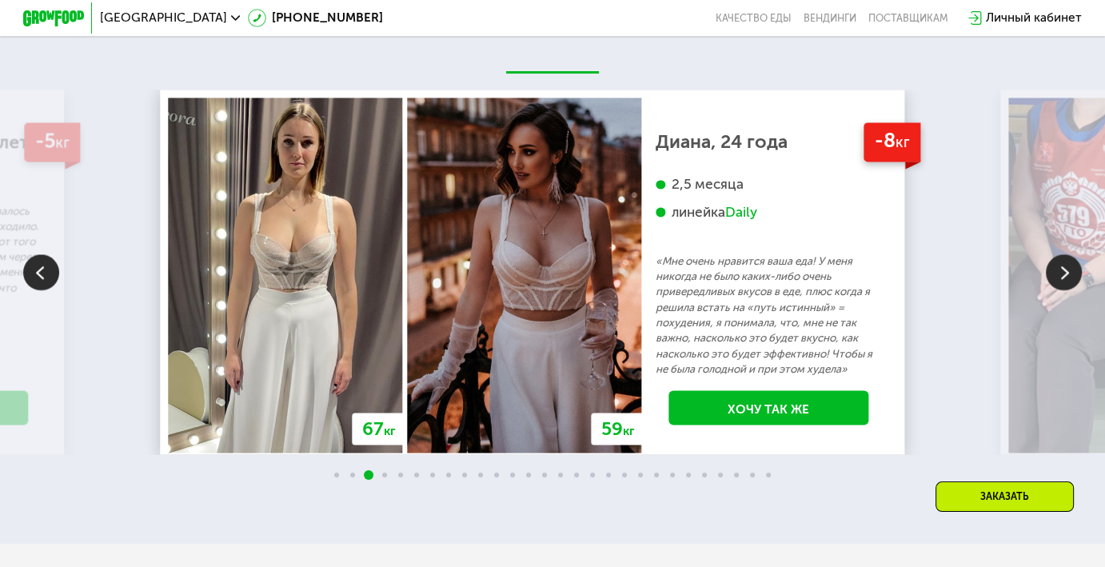
click at [1059, 273] on img at bounding box center [1064, 272] width 36 height 36
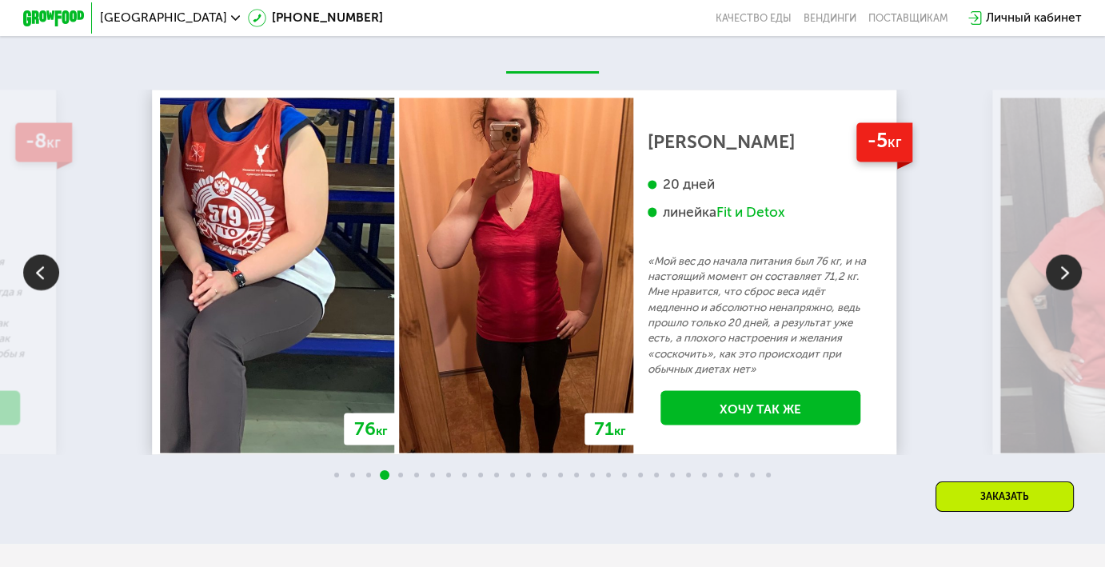
click at [1059, 273] on img at bounding box center [1064, 272] width 36 height 36
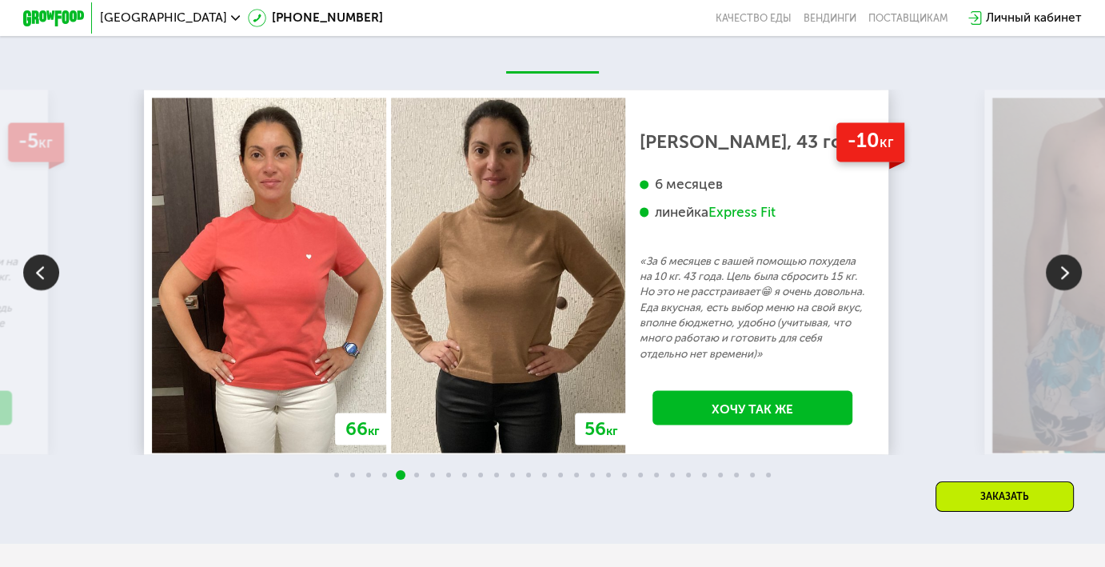
click at [1059, 273] on img at bounding box center [1064, 272] width 36 height 36
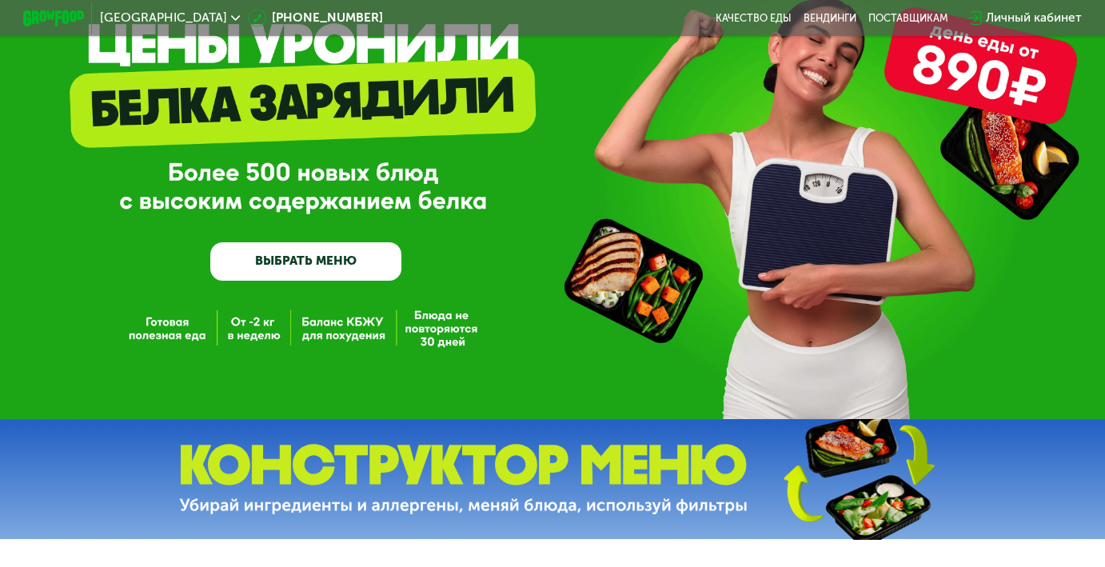
scroll to position [0, 0]
